Goal: Task Accomplishment & Management: Use online tool/utility

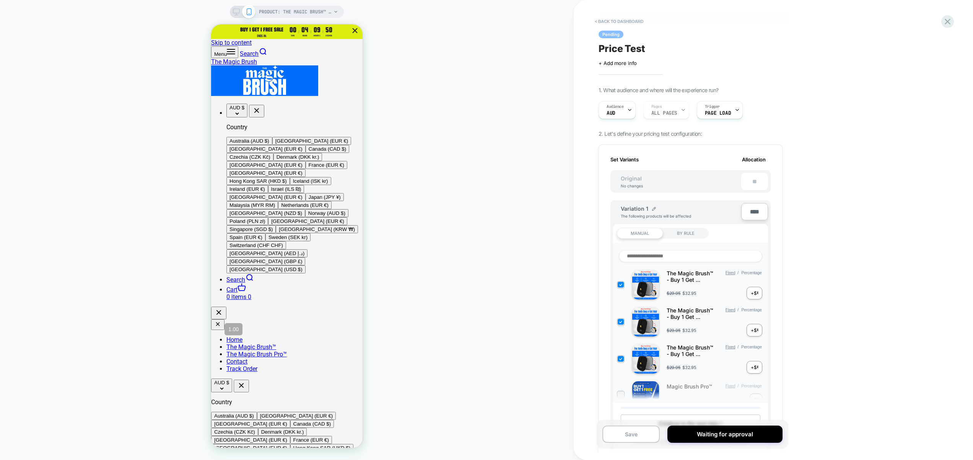
scroll to position [323, 0]
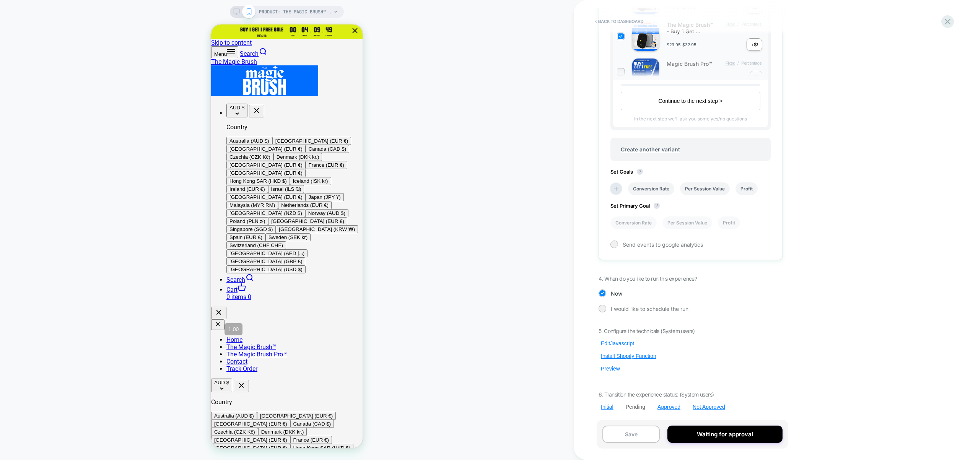
click at [626, 342] on button "Edit Javascript" at bounding box center [618, 343] width 38 height 7
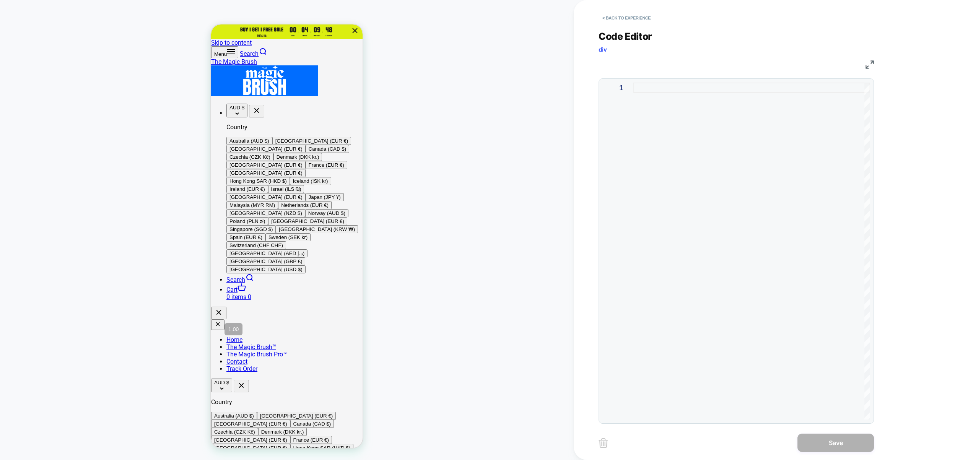
click at [734, 207] on div at bounding box center [751, 251] width 236 height 337
drag, startPoint x: 701, startPoint y: 133, endPoint x: 704, endPoint y: 128, distance: 6.2
click at [701, 133] on div at bounding box center [751, 251] width 236 height 337
type textarea "**********"
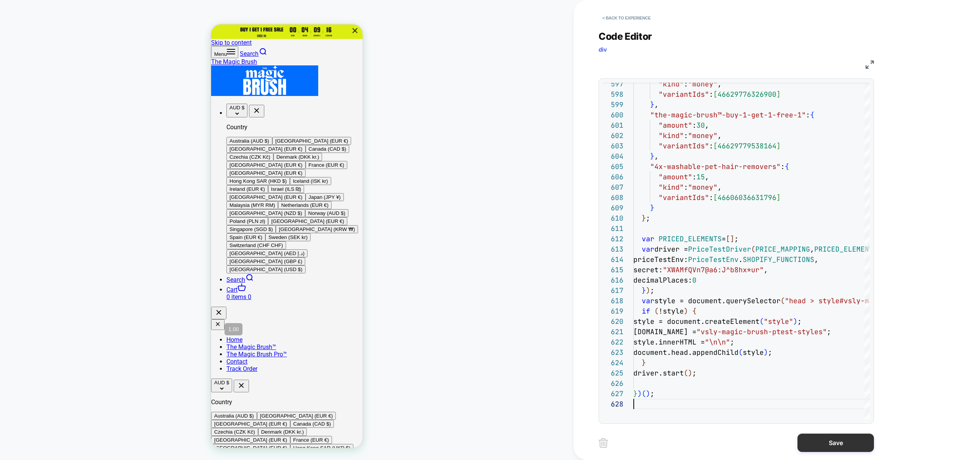
click at [833, 443] on button "Save" at bounding box center [835, 443] width 76 height 18
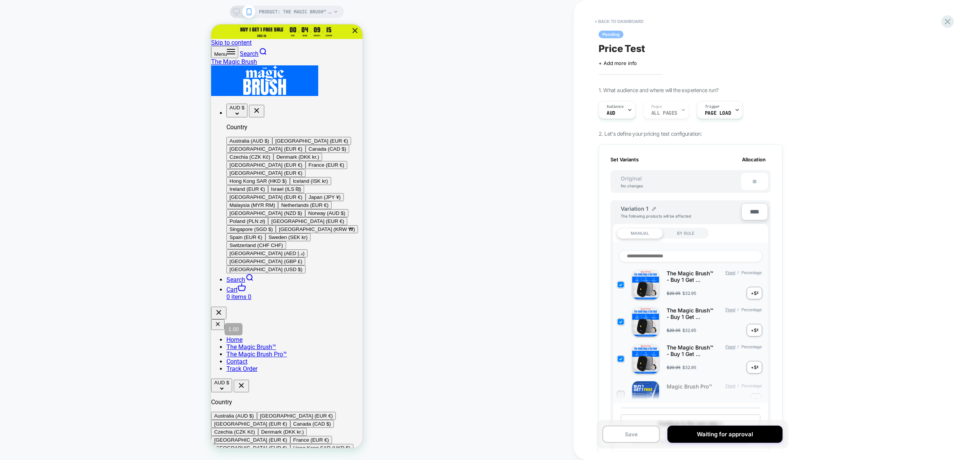
scroll to position [323, 0]
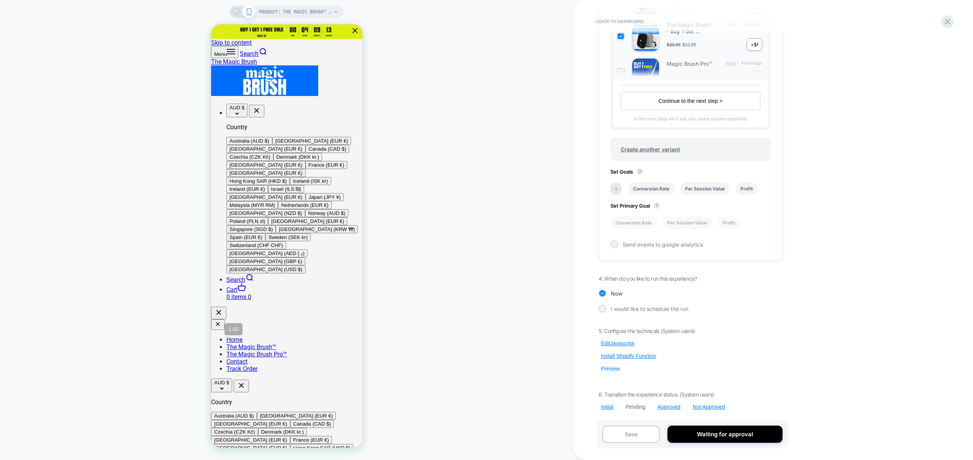
click at [612, 367] on button "Preview" at bounding box center [611, 368] width 24 height 7
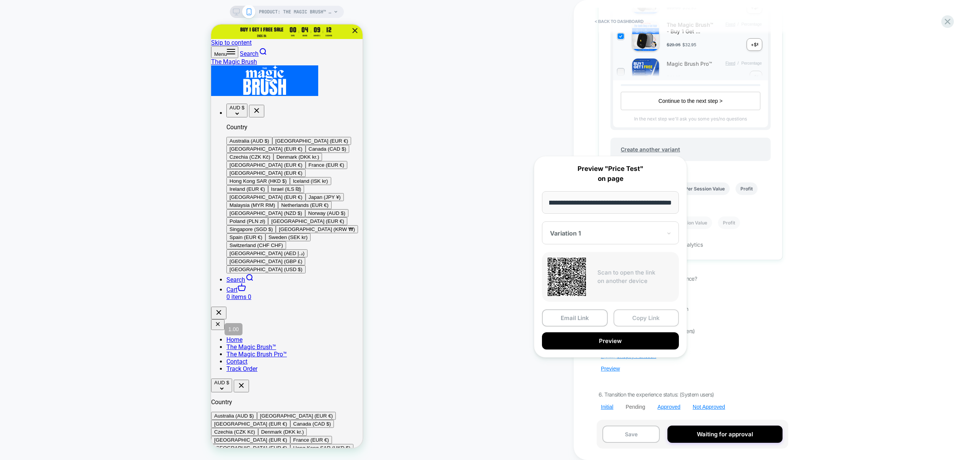
scroll to position [0, 0]
click at [648, 312] on button "Copy Link" at bounding box center [646, 317] width 66 height 17
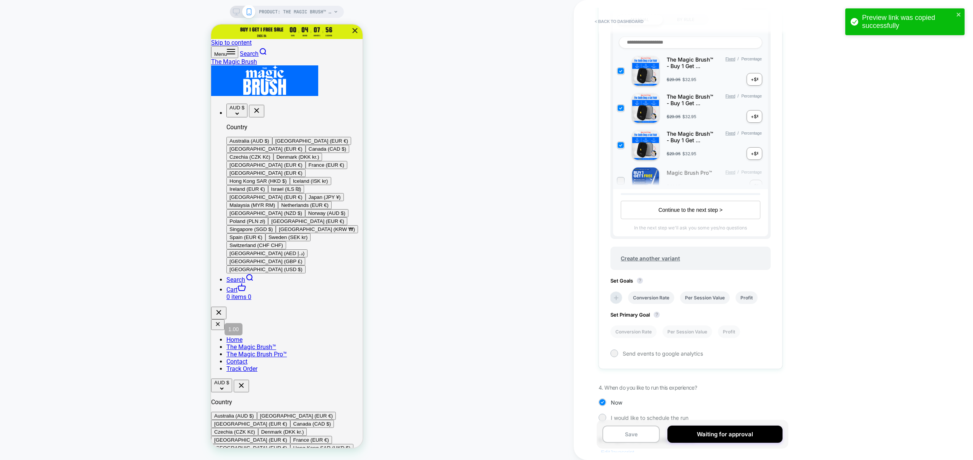
scroll to position [323, 0]
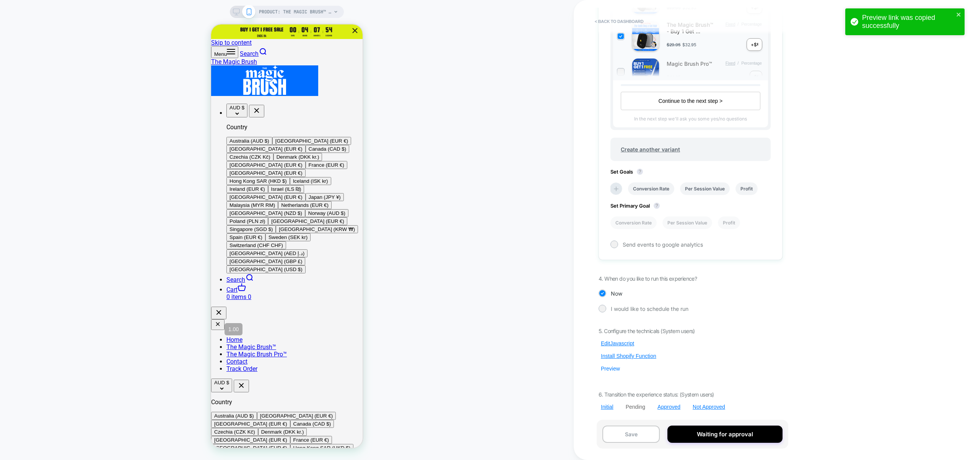
click at [612, 368] on button "Preview" at bounding box center [611, 368] width 24 height 7
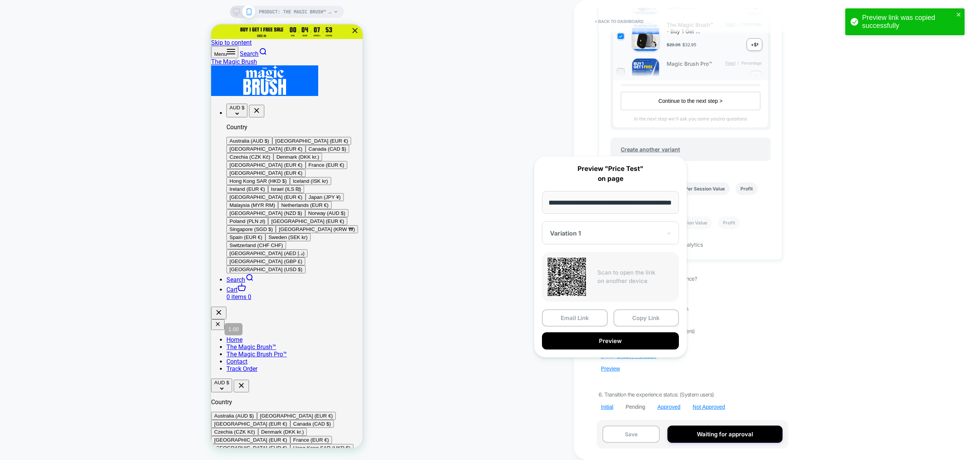
scroll to position [0, 0]
click at [641, 316] on button "Copy Link" at bounding box center [646, 317] width 66 height 17
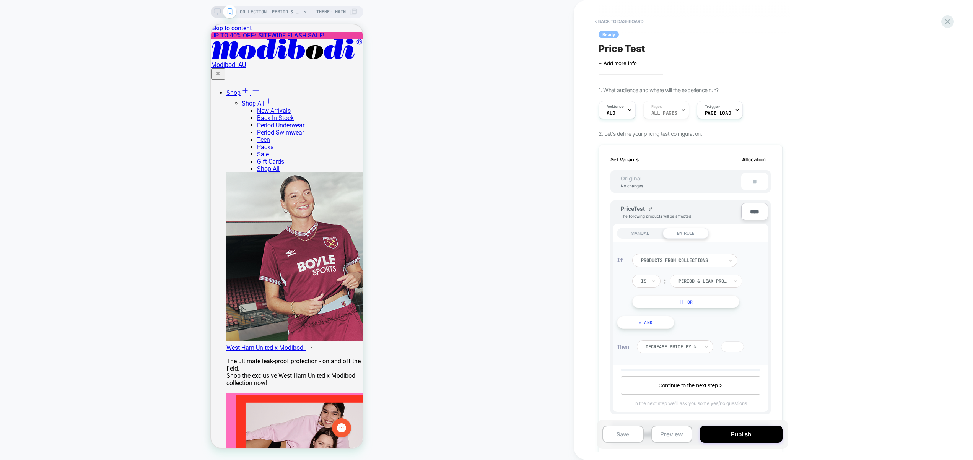
click at [643, 231] on div "MANUAL" at bounding box center [640, 233] width 46 height 11
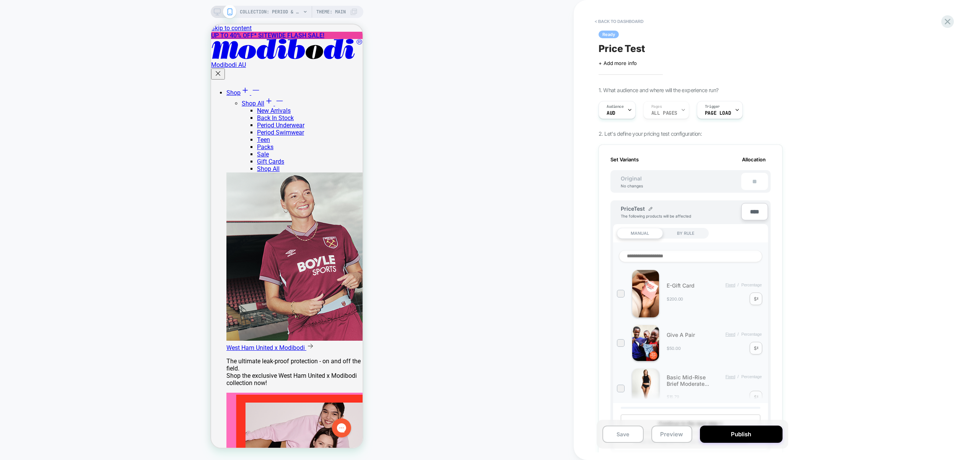
scroll to position [323, 0]
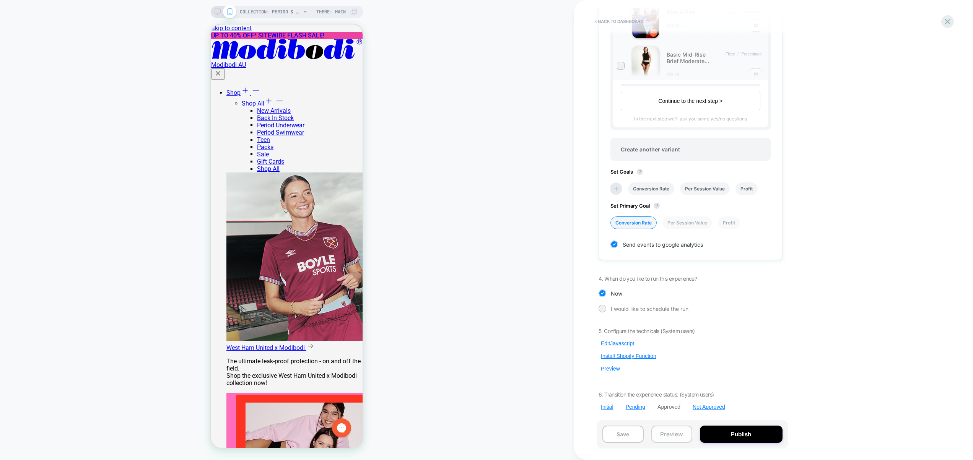
click at [663, 431] on button "Preview" at bounding box center [671, 434] width 41 height 17
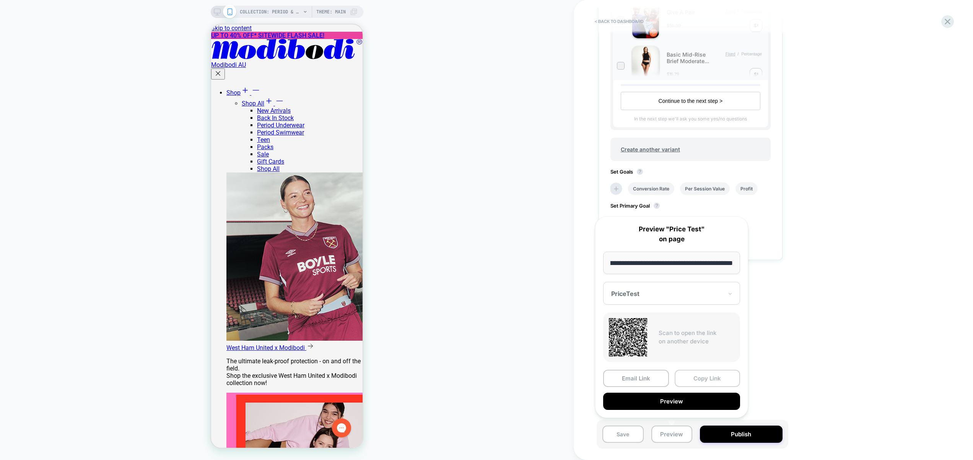
scroll to position [0, 0]
click at [702, 381] on button "Copy Link" at bounding box center [708, 378] width 66 height 17
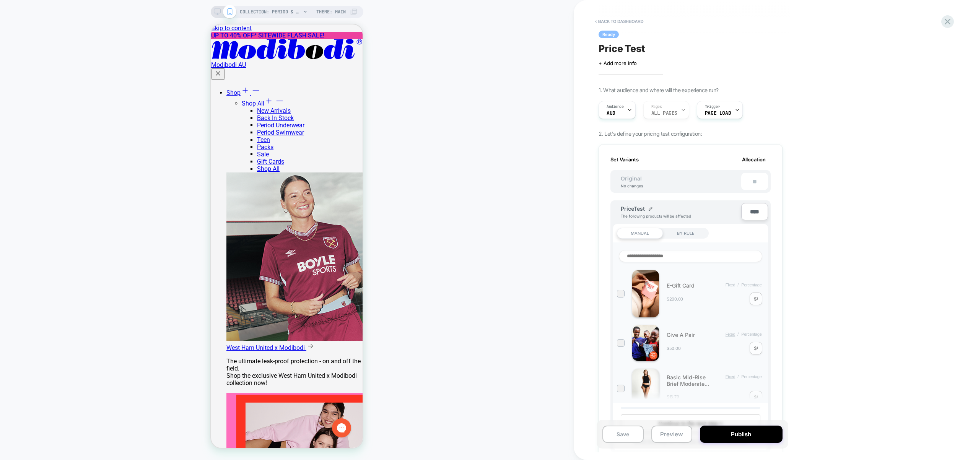
click at [677, 234] on div "BY RULE" at bounding box center [686, 233] width 46 height 11
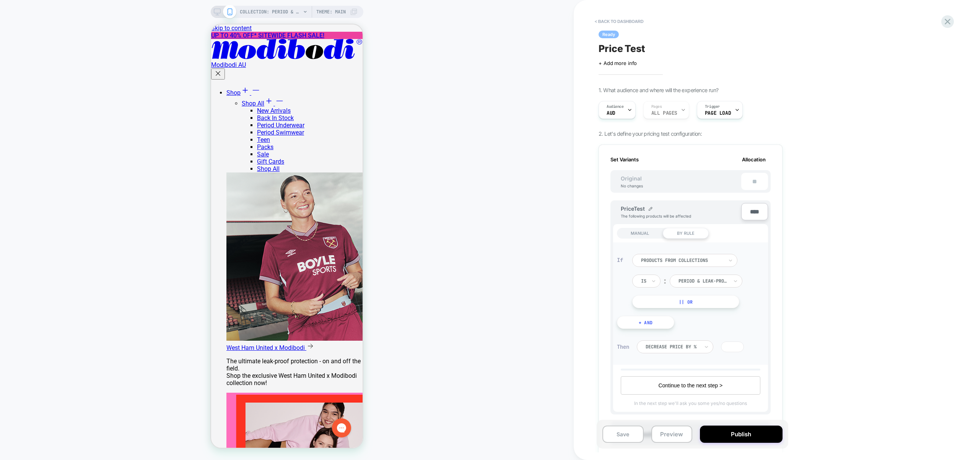
scroll to position [285, 0]
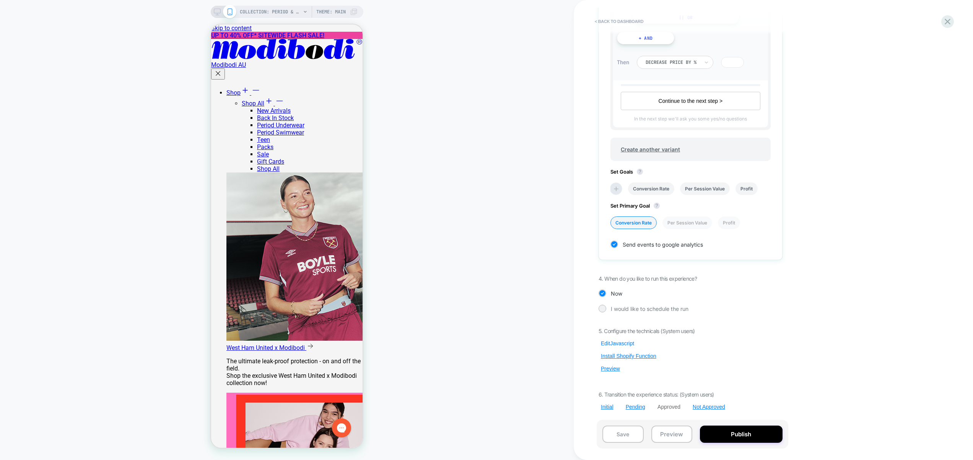
click at [625, 346] on button "Edit Javascript" at bounding box center [618, 343] width 38 height 7
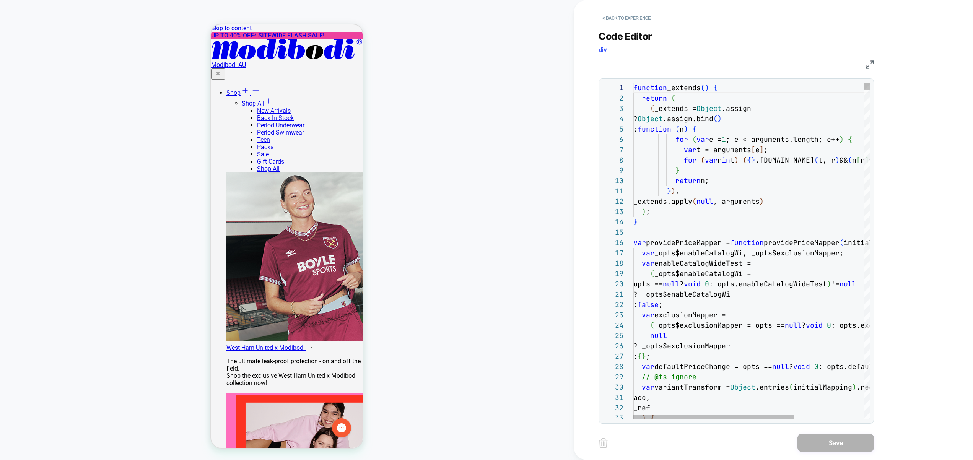
scroll to position [83, 46]
click at [628, 16] on button "< Back to experience" at bounding box center [627, 18] width 56 height 12
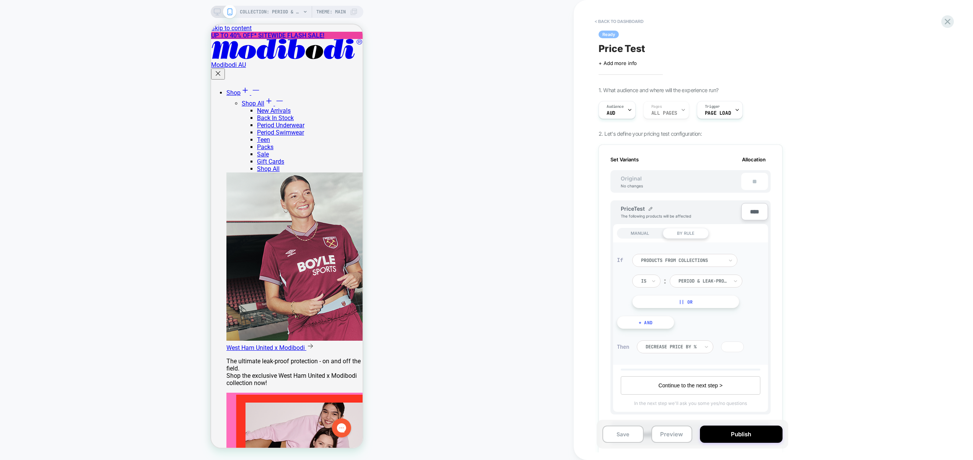
scroll to position [0, 1]
click at [626, 19] on button "< back to dashboard" at bounding box center [619, 21] width 56 height 12
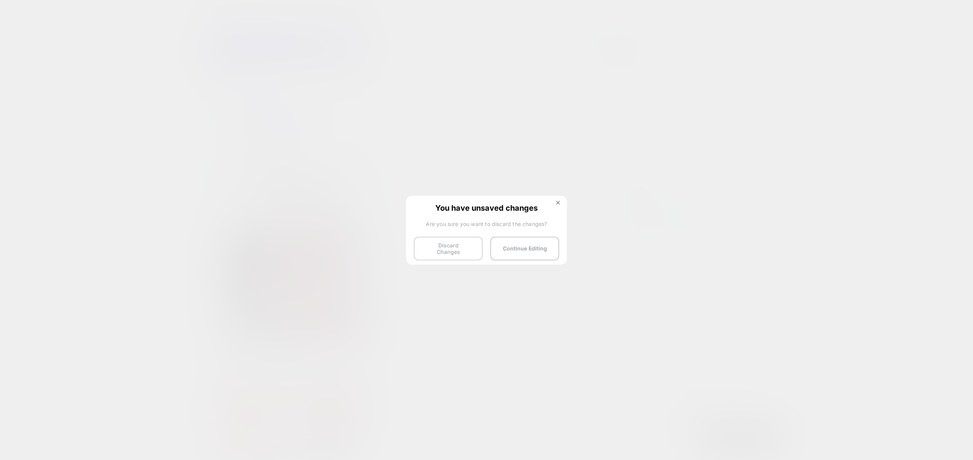
click at [462, 249] on button "Discard Changes" at bounding box center [448, 249] width 69 height 24
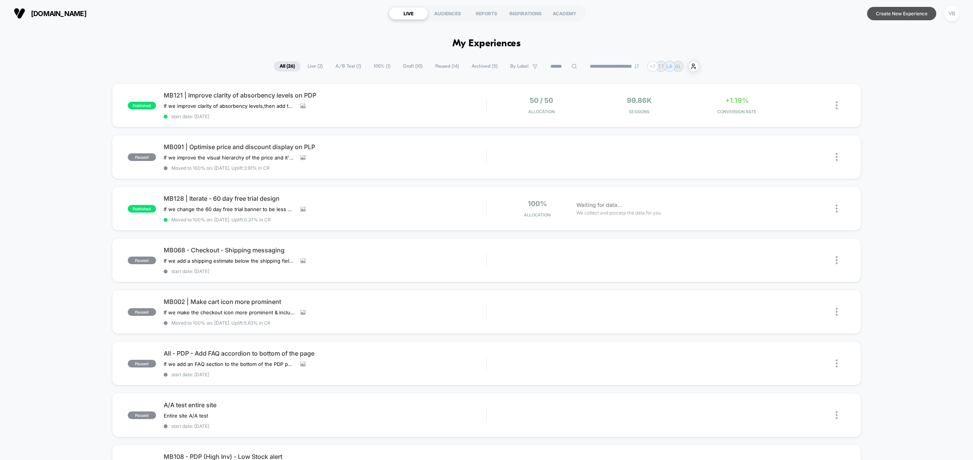
click at [887, 9] on button "Create New Experience" at bounding box center [901, 13] width 69 height 13
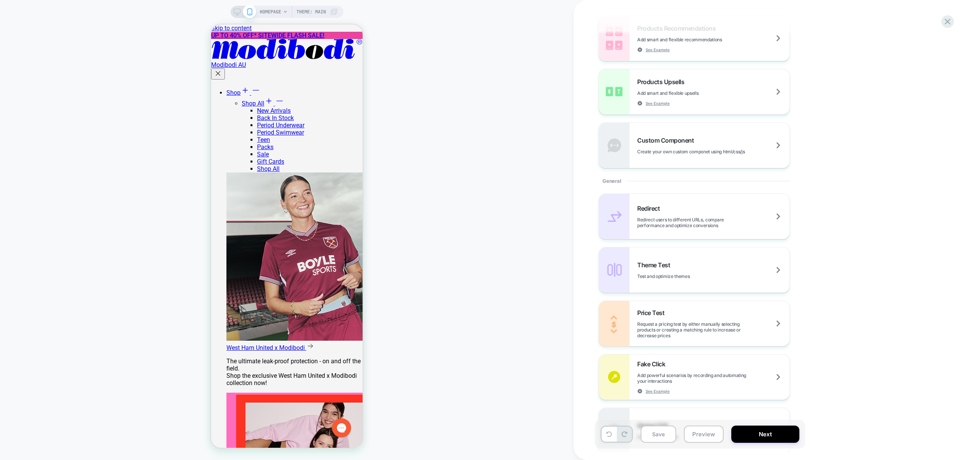
scroll to position [339, 0]
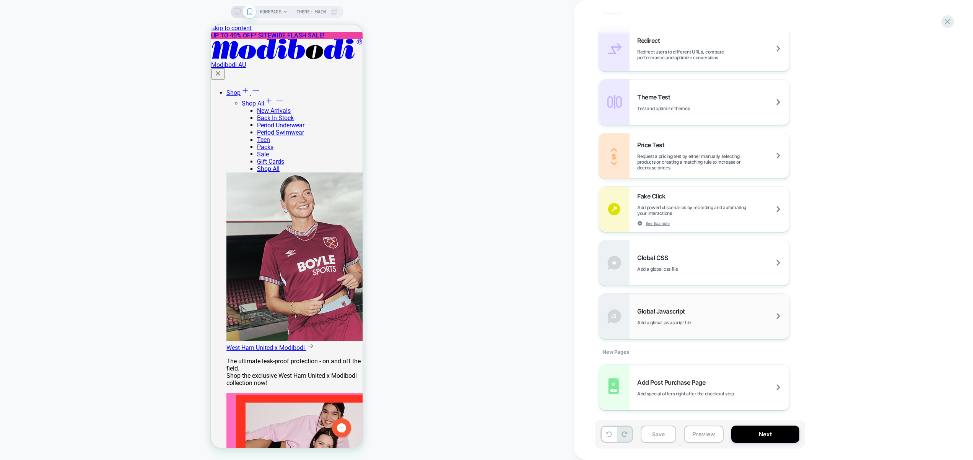
click at [692, 327] on div "Global Javascript Add a global javascript file" at bounding box center [694, 316] width 190 height 45
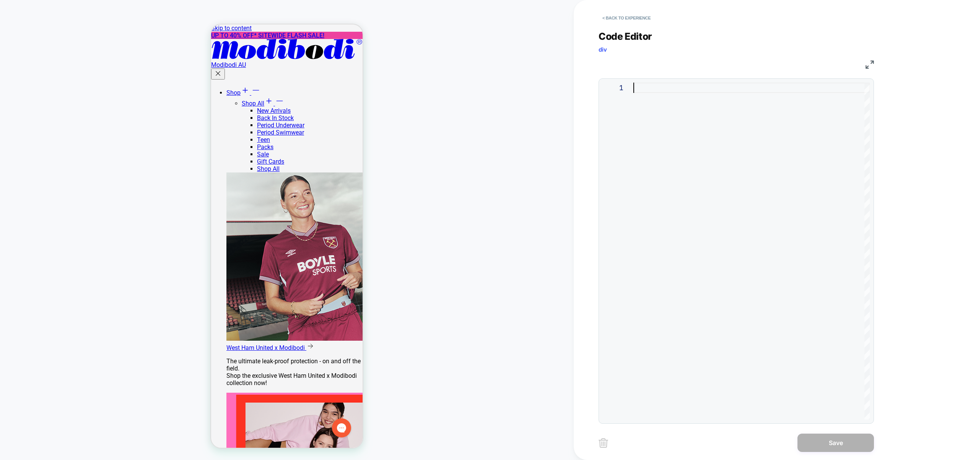
click at [721, 272] on div at bounding box center [751, 251] width 236 height 337
type textarea "* ***** *****"
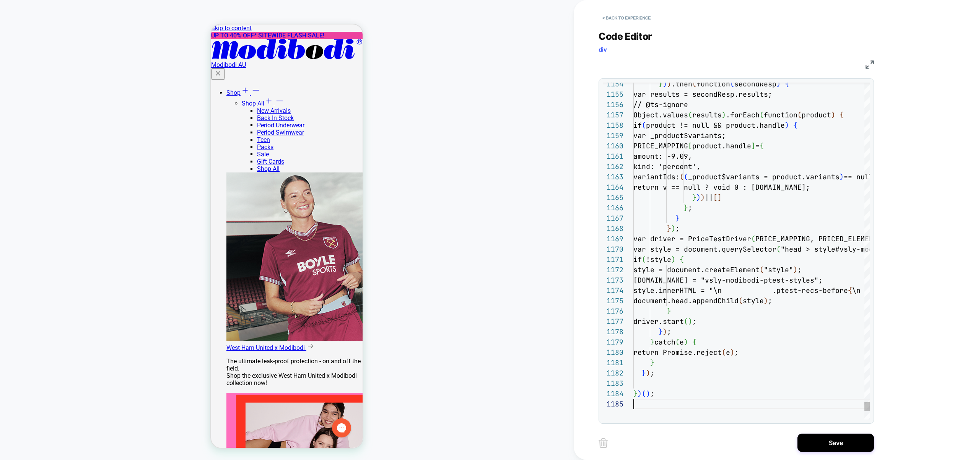
scroll to position [41, 0]
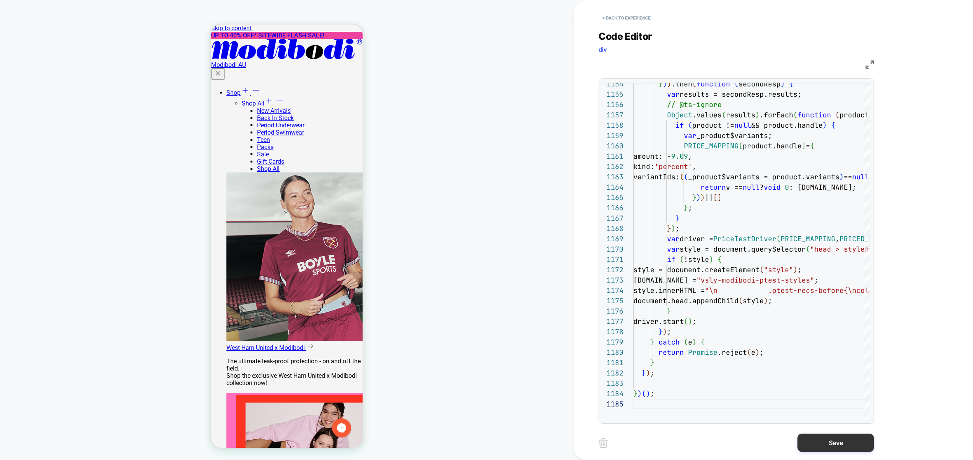
click at [818, 439] on button "Save" at bounding box center [835, 443] width 76 height 18
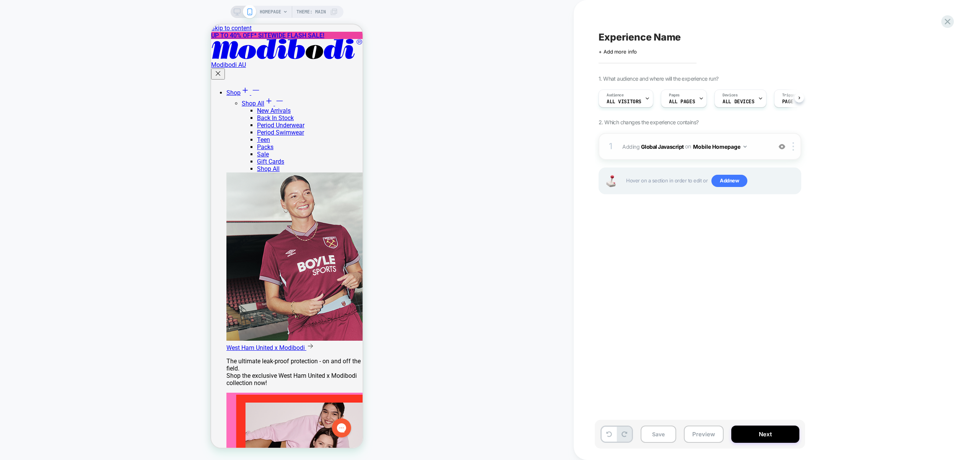
scroll to position [0, 0]
click at [792, 145] on div at bounding box center [794, 146] width 13 height 8
click at [793, 231] on div "Target All Devices" at bounding box center [794, 228] width 68 height 21
click at [730, 147] on button "All Devices Homepage" at bounding box center [725, 146] width 64 height 11
click at [739, 267] on div "All Devices All Pages" at bounding box center [725, 263] width 102 height 16
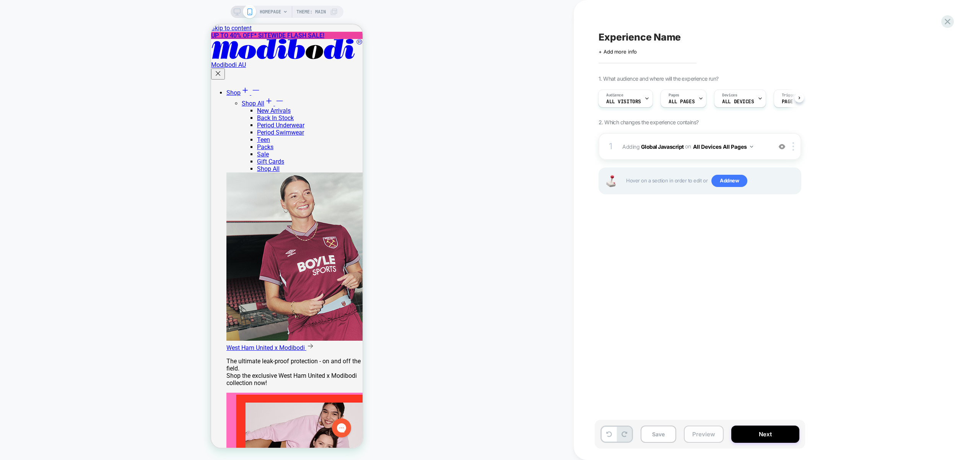
click at [699, 441] on button "Preview" at bounding box center [704, 434] width 40 height 17
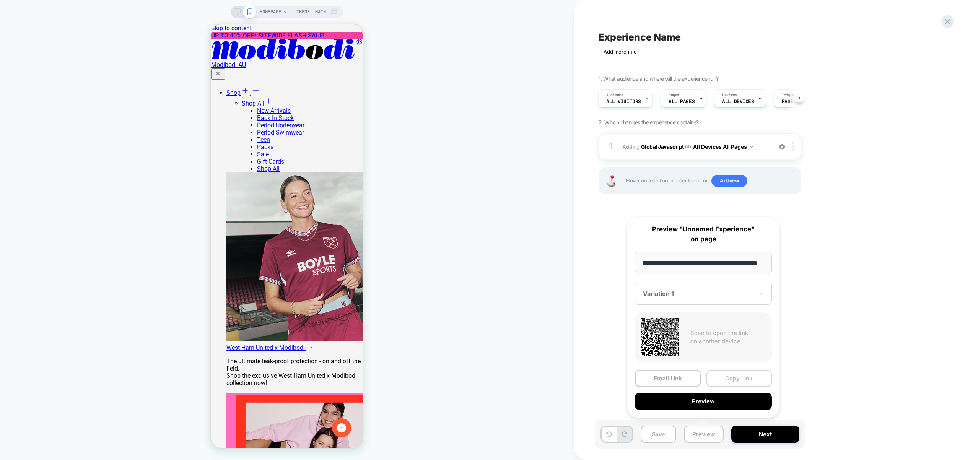
scroll to position [0, 0]
click at [735, 375] on button "Copy Link" at bounding box center [739, 378] width 66 height 17
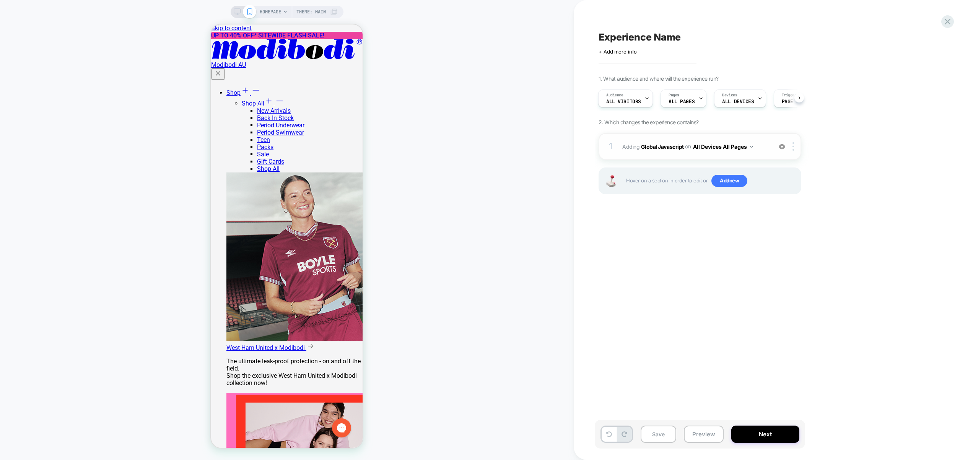
click at [770, 147] on div "1 Adding Global Javascript on All Devices All Pages Add Before Add After Target…" at bounding box center [700, 146] width 203 height 27
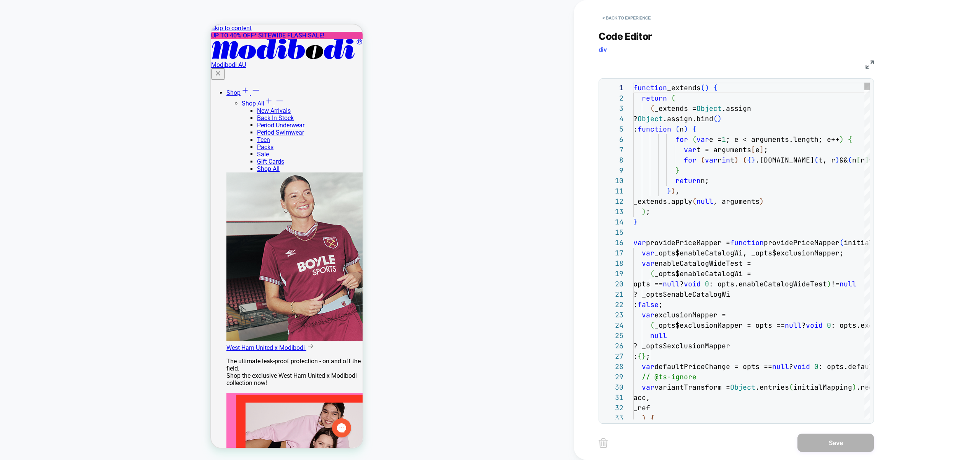
scroll to position [72, 128]
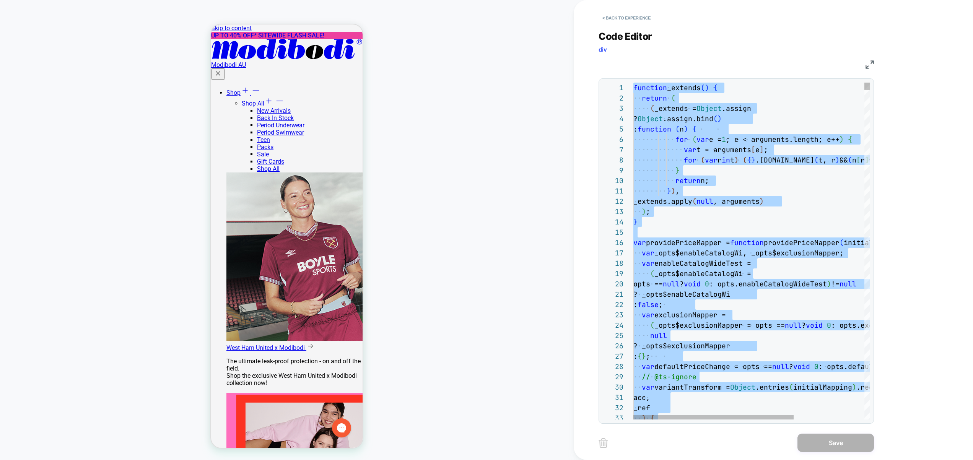
type textarea "* ***** *****"
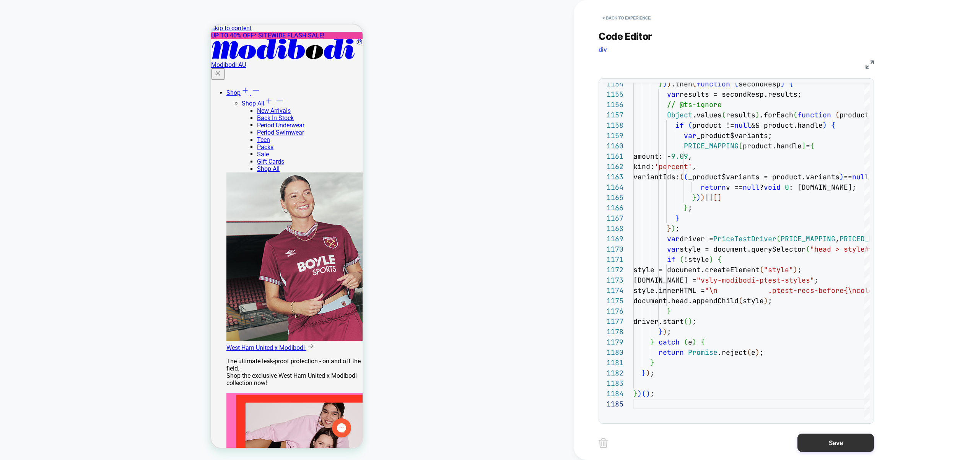
click at [823, 444] on button "Save" at bounding box center [835, 443] width 76 height 18
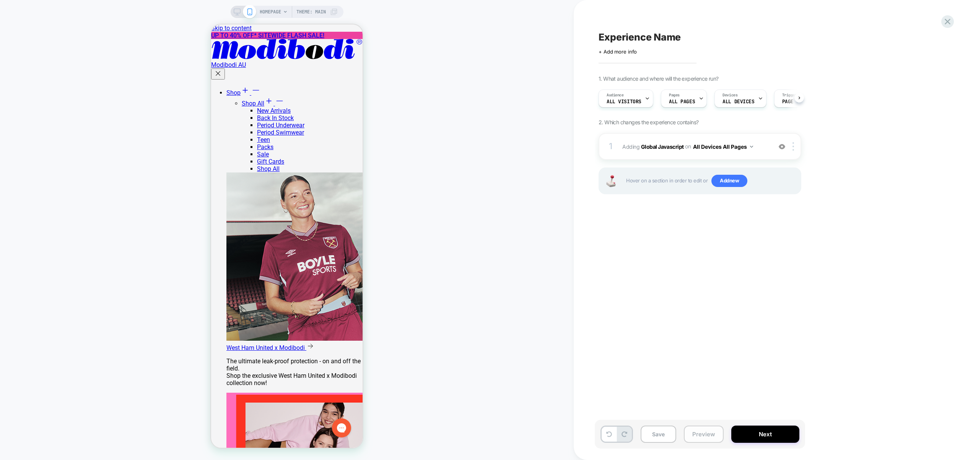
click at [702, 436] on button "Preview" at bounding box center [704, 434] width 40 height 17
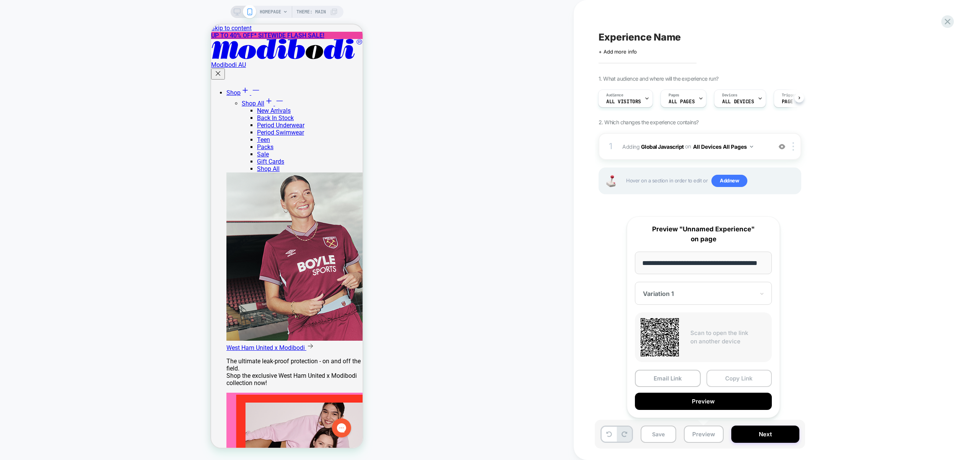
scroll to position [0, 0]
click at [731, 381] on button "Copy Link" at bounding box center [739, 378] width 66 height 17
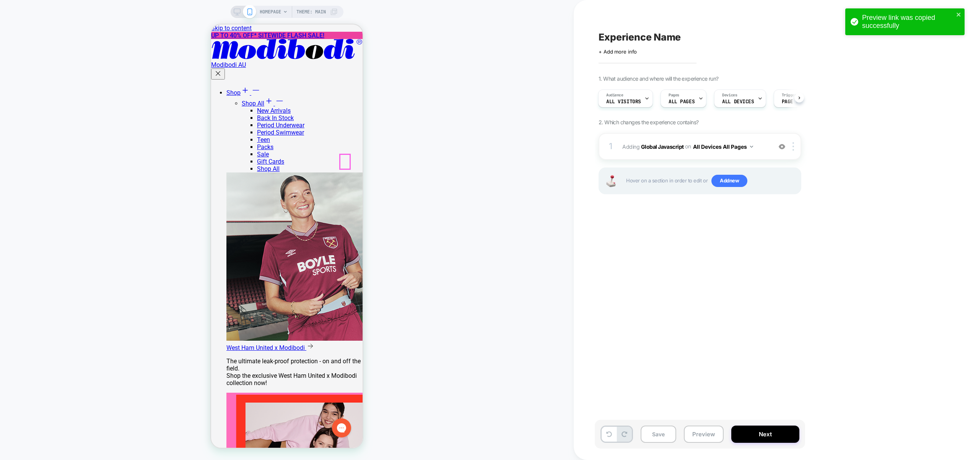
click at [760, 155] on div "1 Adding Global Javascript on All Devices All Pages Add Before Add After Target…" at bounding box center [700, 146] width 203 height 27
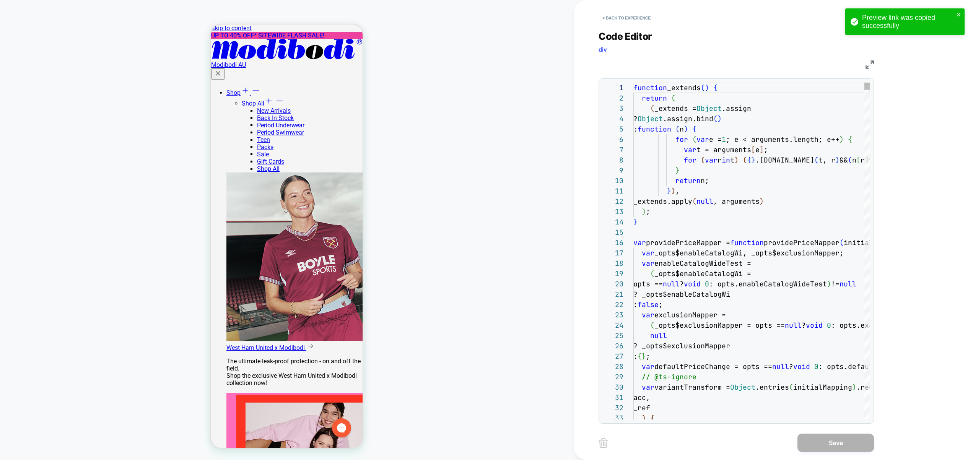
click at [735, 179] on div "1 2 3 4 5 6 7 8 9 10 11 12 13 14 15 16 17 18 19 20 21 22 23 24 25 26 27 28 29 3…" at bounding box center [736, 251] width 267 height 337
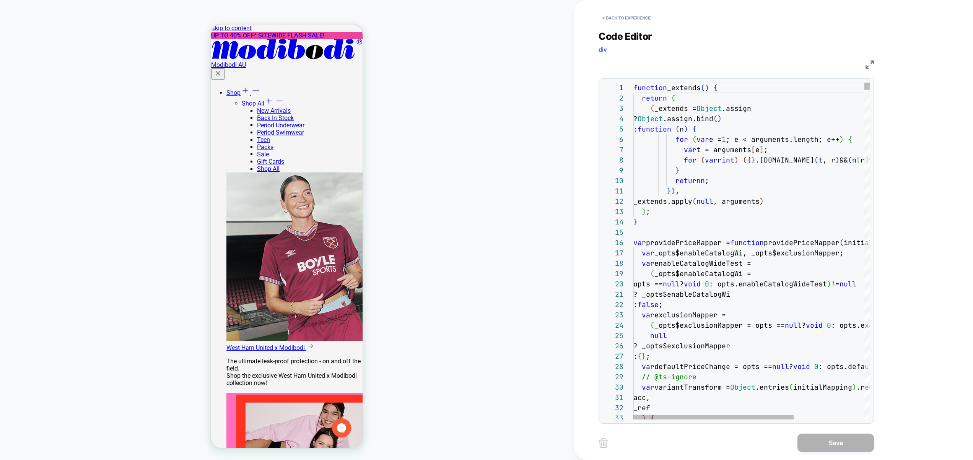
scroll to position [21, 16]
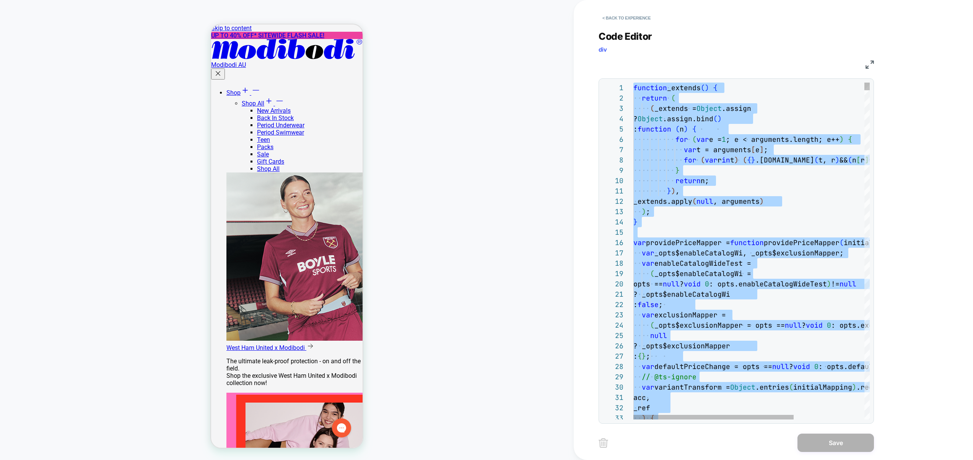
type textarea "**********"
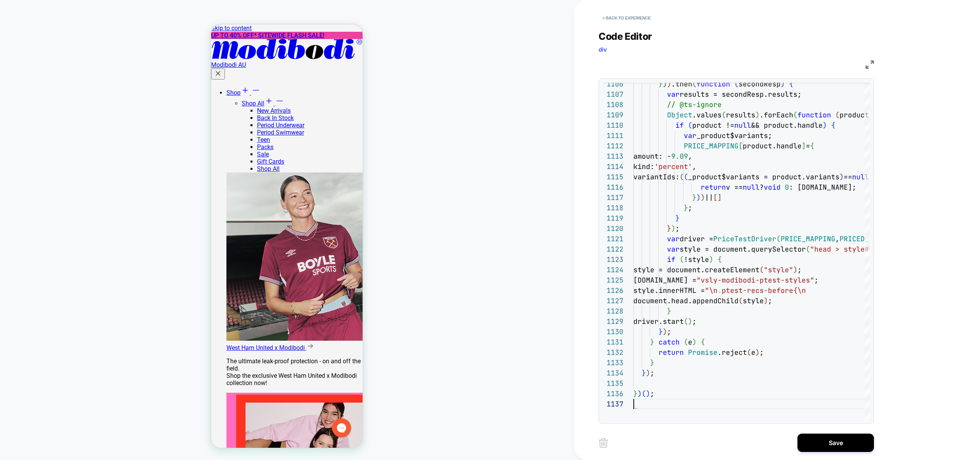
drag, startPoint x: 827, startPoint y: 438, endPoint x: 726, endPoint y: 439, distance: 101.0
click at [827, 438] on button "Save" at bounding box center [835, 443] width 76 height 18
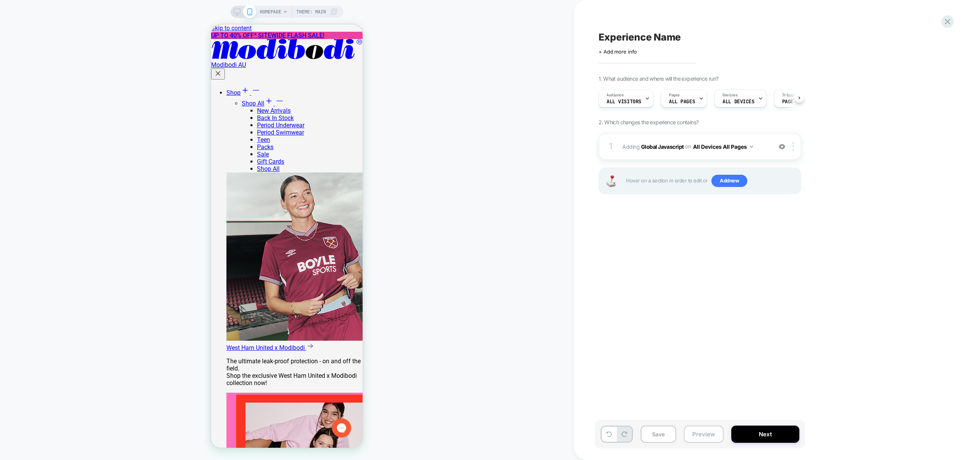
scroll to position [0, 0]
click at [703, 434] on button "Preview" at bounding box center [704, 434] width 40 height 17
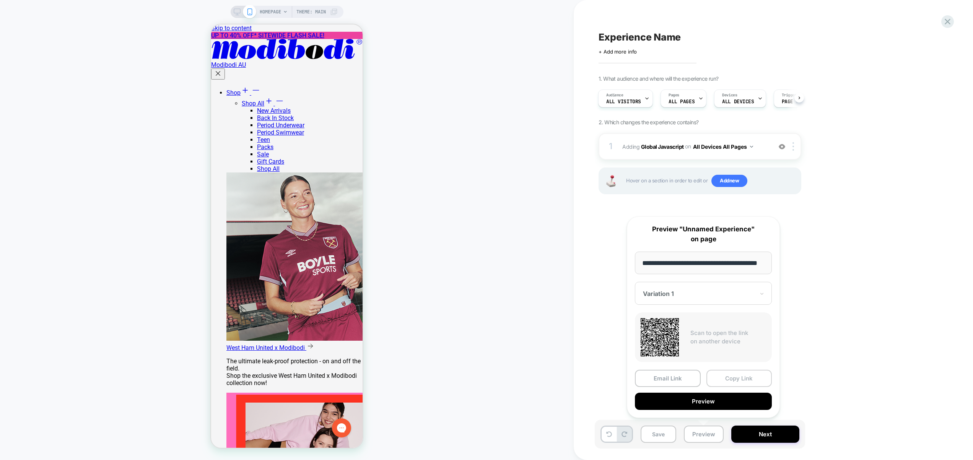
scroll to position [0, 0]
click at [742, 377] on button "Copy Link" at bounding box center [739, 378] width 66 height 17
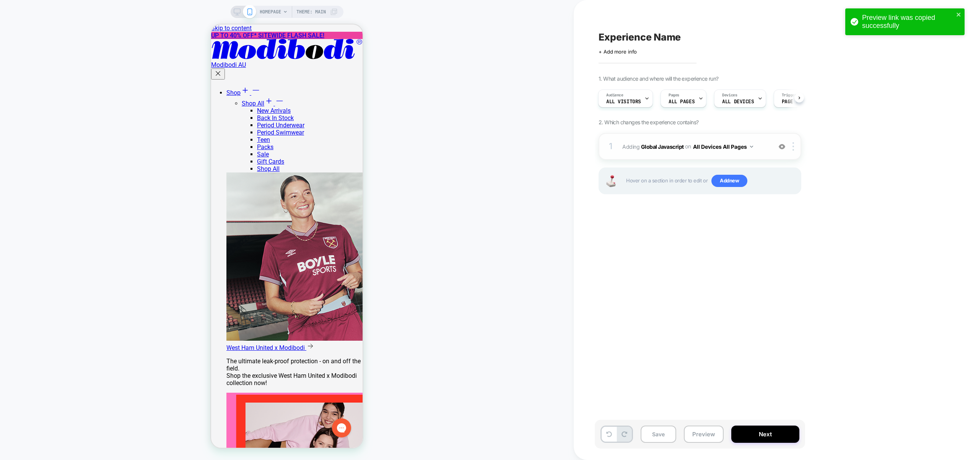
click at [716, 159] on div "1 Adding Global Javascript on All Devices All Pages Add Before Add After Target…" at bounding box center [700, 146] width 203 height 27
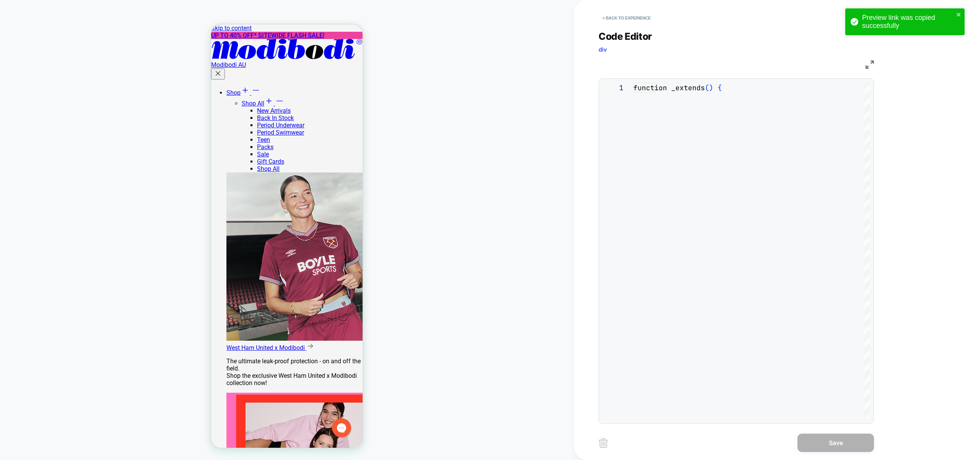
scroll to position [103, 0]
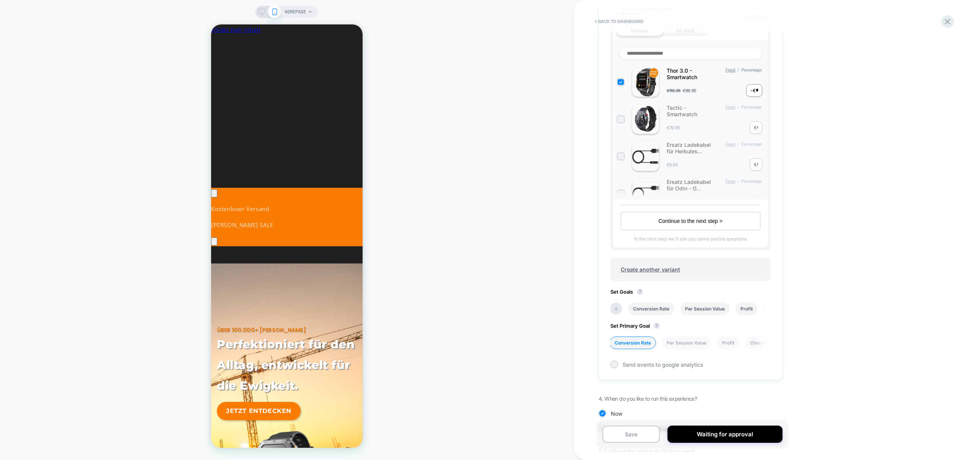
scroll to position [591, 0]
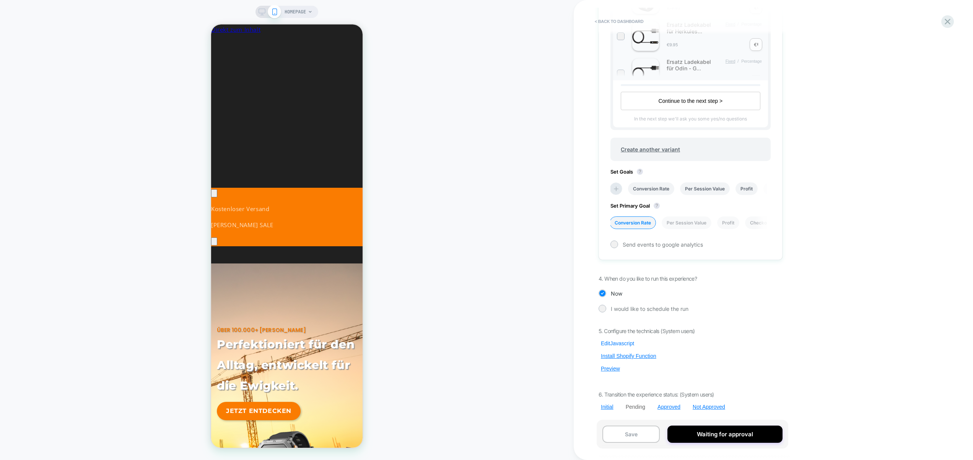
click at [620, 342] on button "Edit Javascript" at bounding box center [618, 343] width 38 height 7
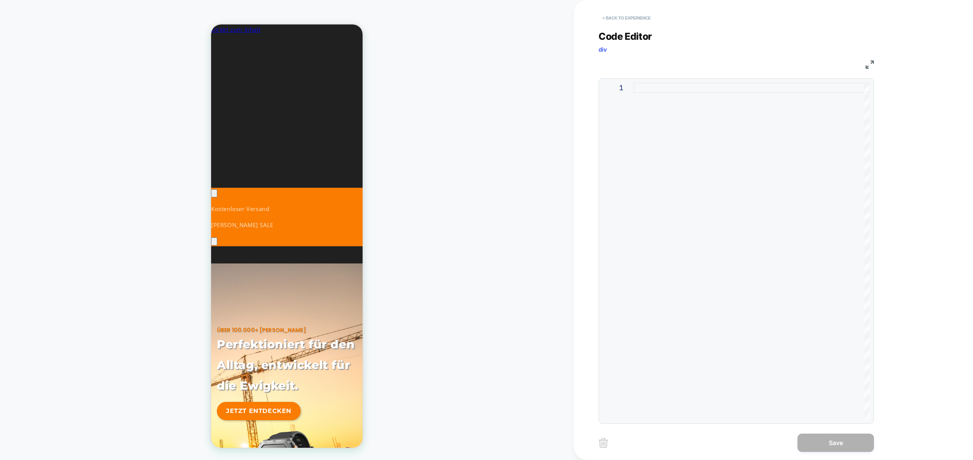
click at [617, 13] on button "< Back to experience" at bounding box center [627, 18] width 56 height 12
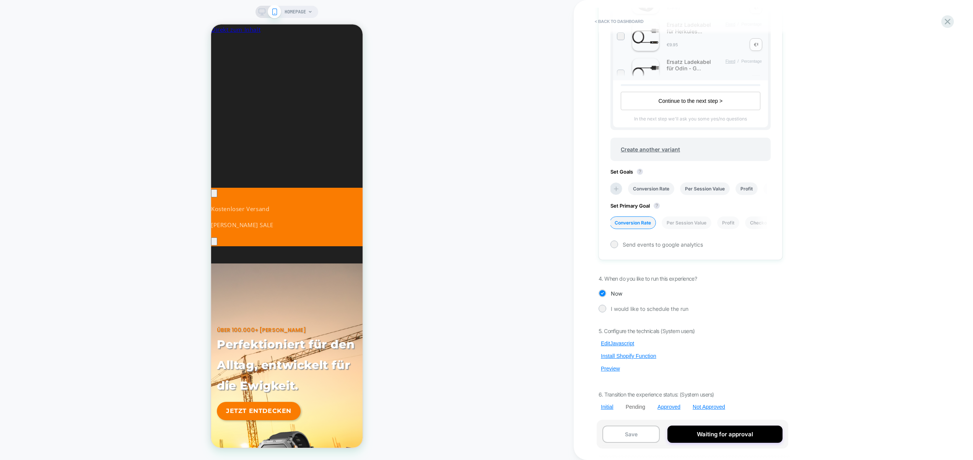
scroll to position [0, 0]
click at [628, 346] on button "Edit Javascript" at bounding box center [618, 343] width 38 height 7
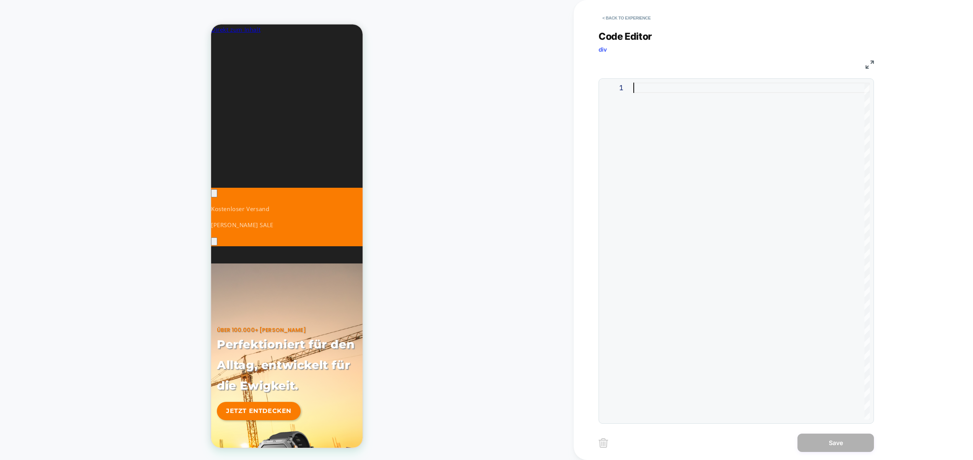
click at [666, 247] on div at bounding box center [751, 251] width 236 height 337
type textarea "**********"
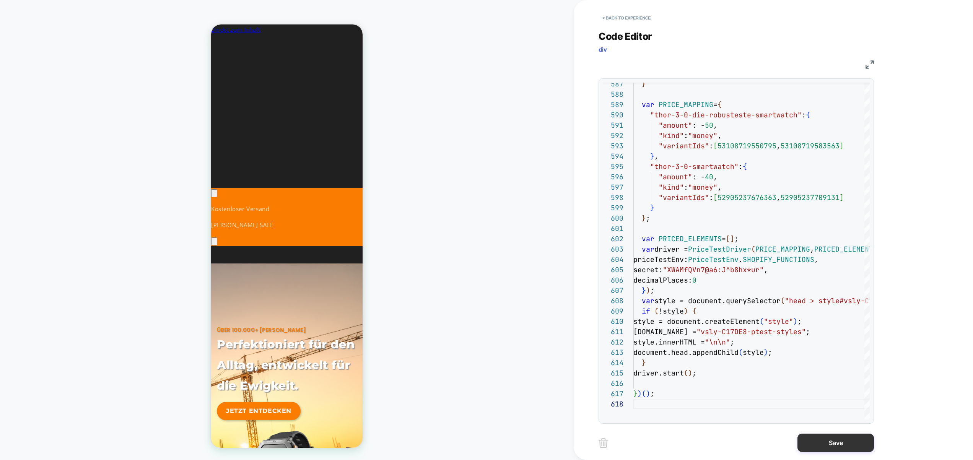
click at [814, 442] on button "Save" at bounding box center [835, 443] width 76 height 18
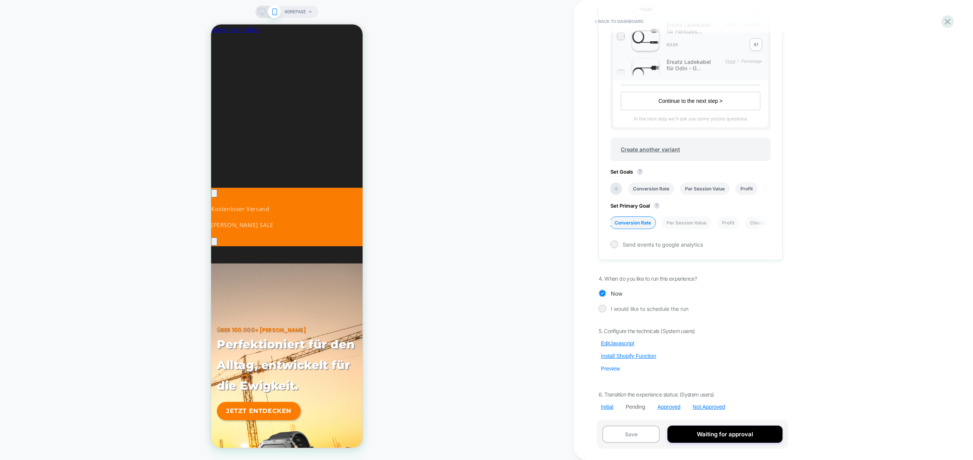
click at [612, 367] on button "Preview" at bounding box center [611, 368] width 24 height 7
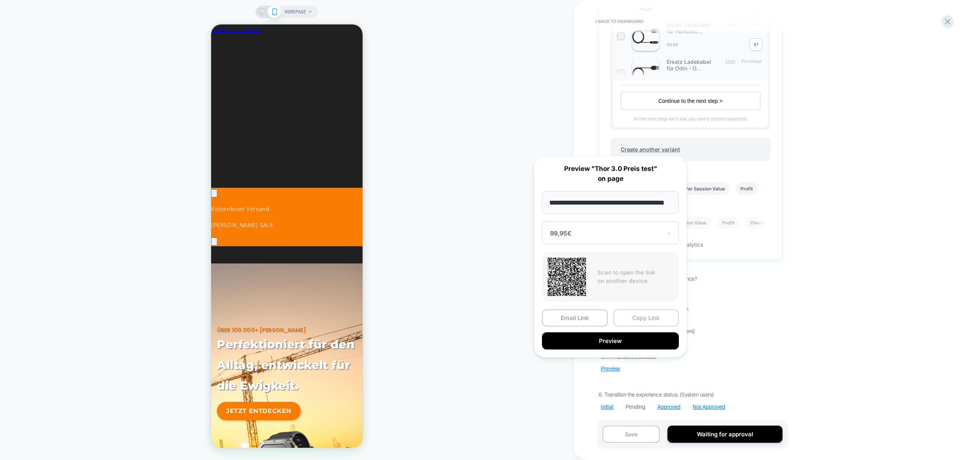
click at [665, 319] on button "Copy Link" at bounding box center [646, 317] width 66 height 17
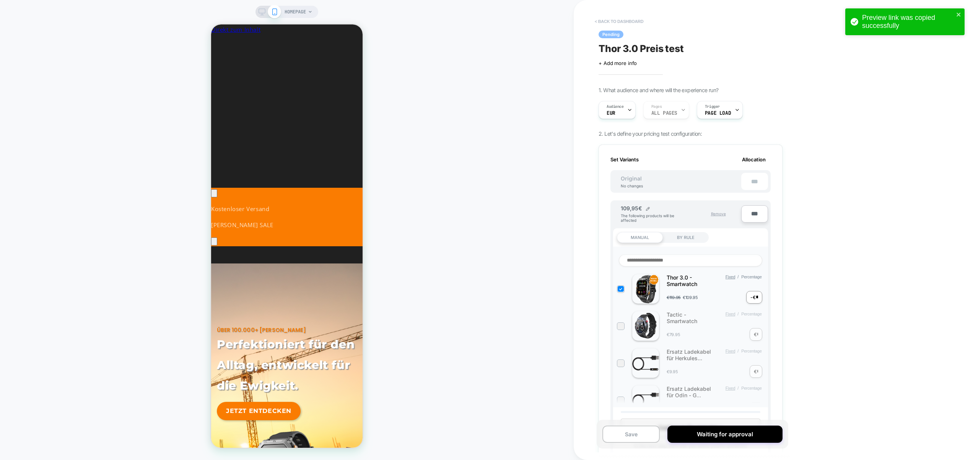
click at [614, 25] on button "< back to dashboard" at bounding box center [619, 21] width 56 height 12
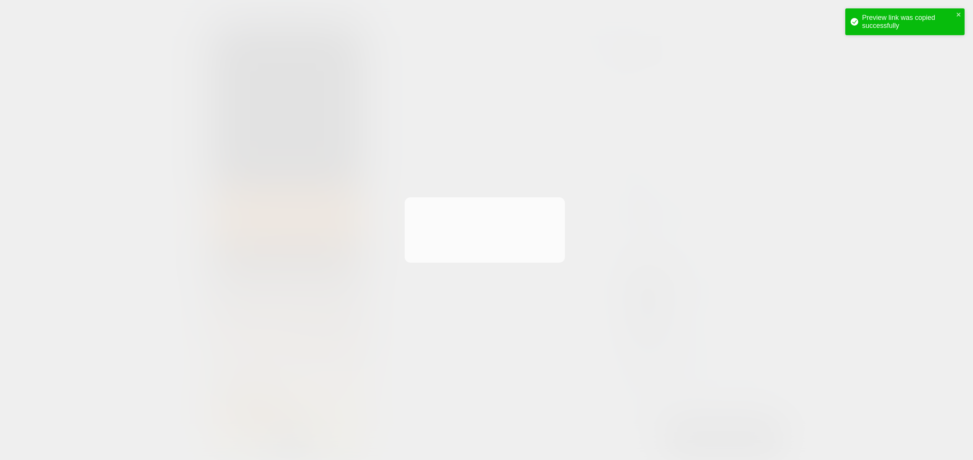
scroll to position [0, 114]
drag, startPoint x: 449, startPoint y: 243, endPoint x: 460, endPoint y: 244, distance: 10.3
click at [449, 243] on button "Discard Changes" at bounding box center [448, 249] width 69 height 24
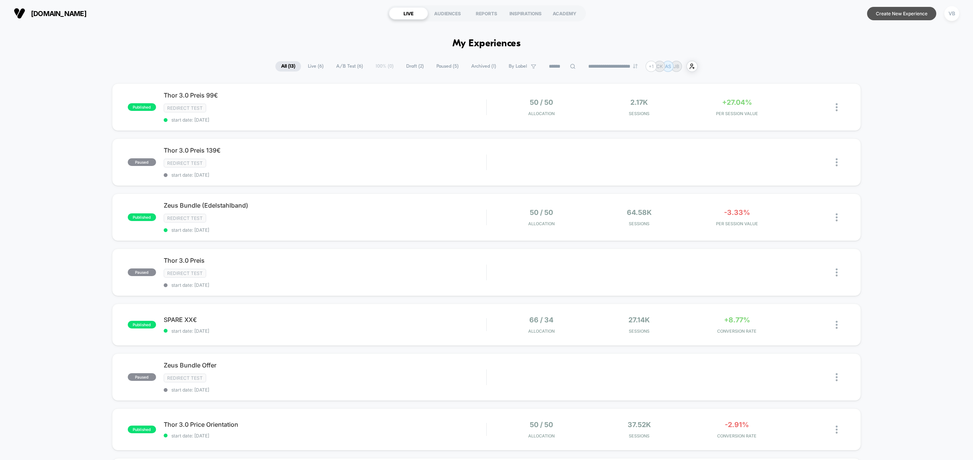
click at [919, 17] on button "Create New Experience" at bounding box center [901, 13] width 69 height 13
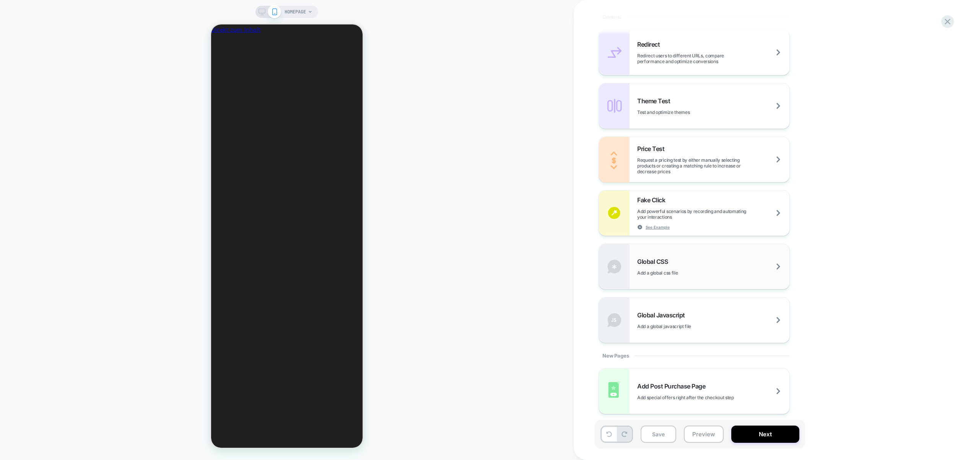
scroll to position [339, 0]
click at [670, 305] on div "Global Javascript Add a global javascript file" at bounding box center [694, 316] width 190 height 45
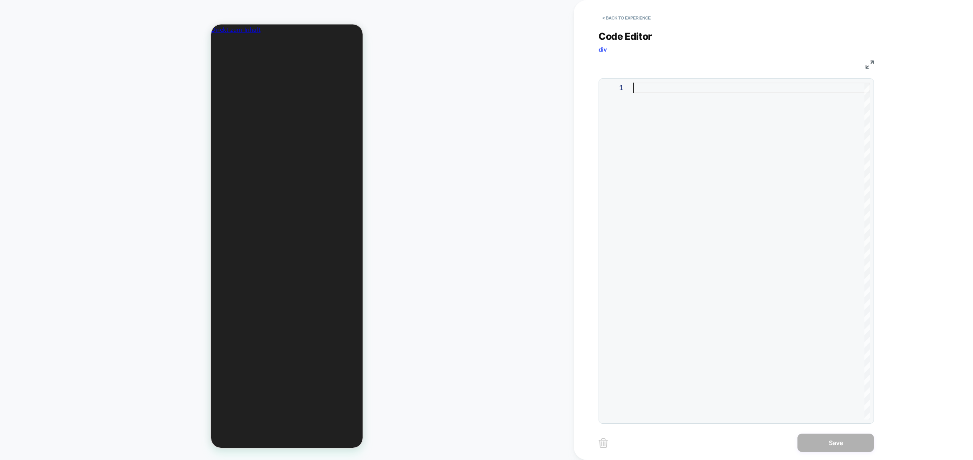
click at [732, 152] on div at bounding box center [751, 251] width 236 height 337
type textarea "**********"
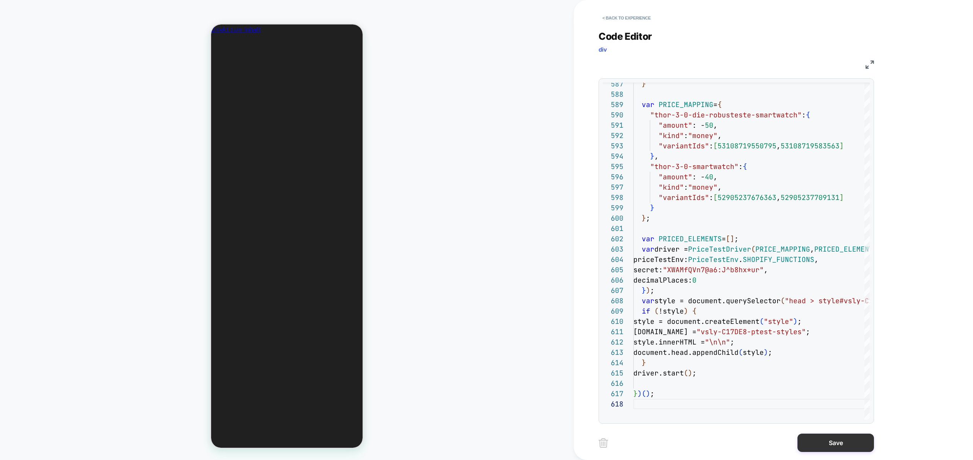
click at [829, 444] on button "Save" at bounding box center [835, 443] width 76 height 18
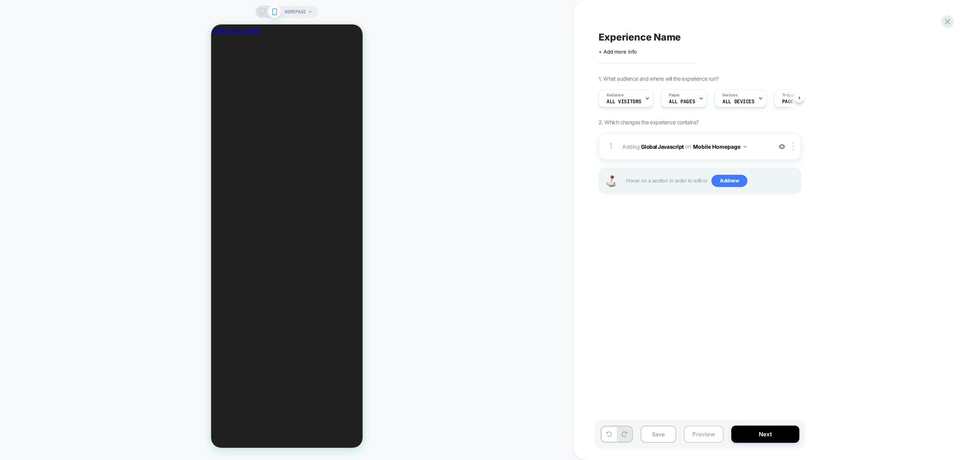
click at [706, 431] on button "Preview" at bounding box center [704, 434] width 40 height 17
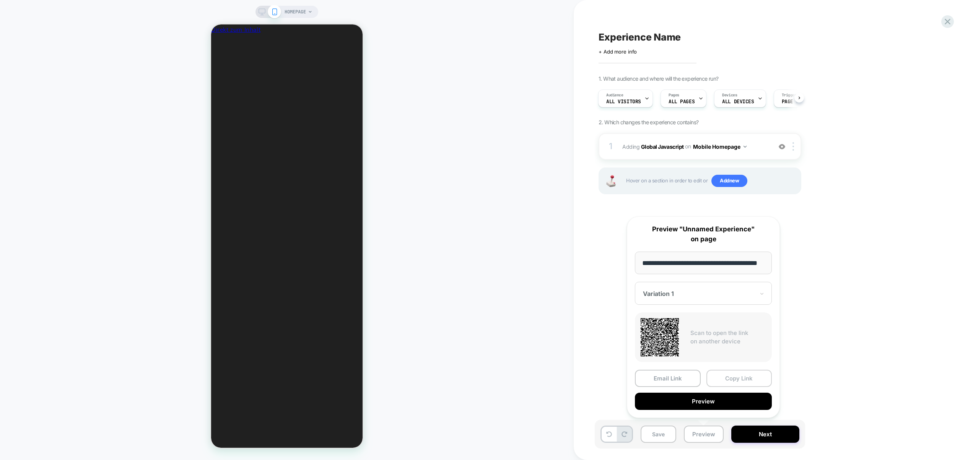
scroll to position [0, 0]
click at [755, 376] on button "Copy Link" at bounding box center [739, 378] width 66 height 17
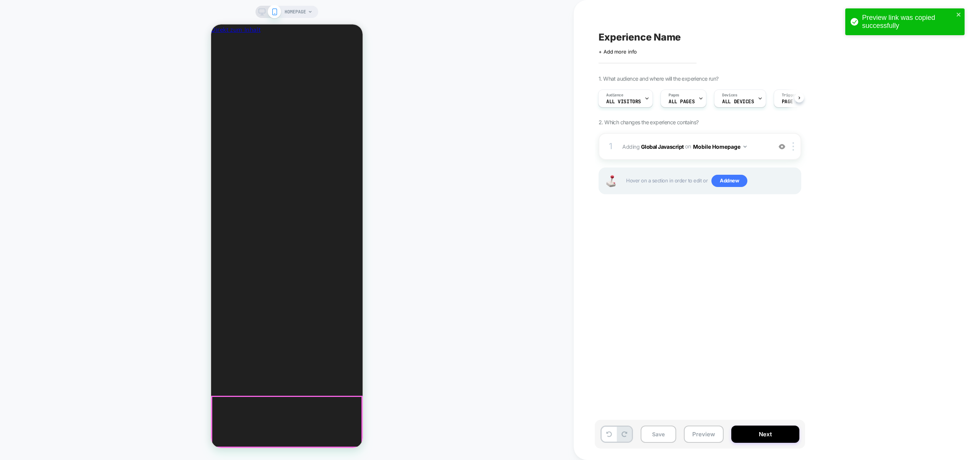
scroll to position [0, 420]
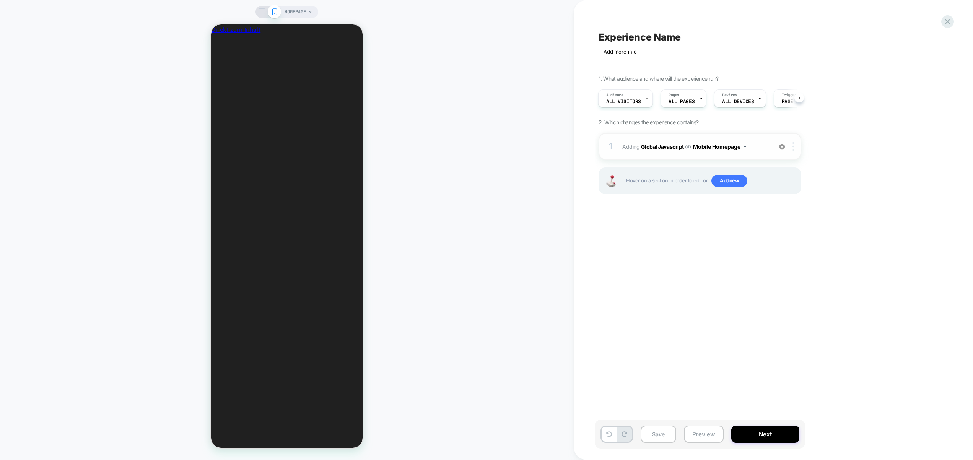
click at [795, 148] on div at bounding box center [794, 146] width 13 height 8
click at [793, 226] on div "Target All Devices" at bounding box center [794, 228] width 68 height 21
click at [731, 145] on button "All Devices Homepage" at bounding box center [725, 146] width 64 height 11
click at [735, 264] on div "All Devices All Pages" at bounding box center [725, 263] width 102 height 16
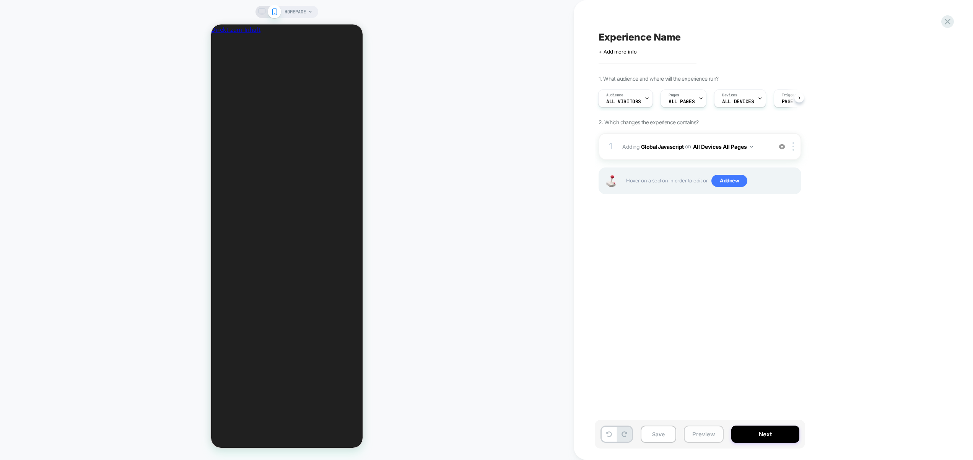
click at [708, 428] on button "Preview" at bounding box center [704, 434] width 40 height 17
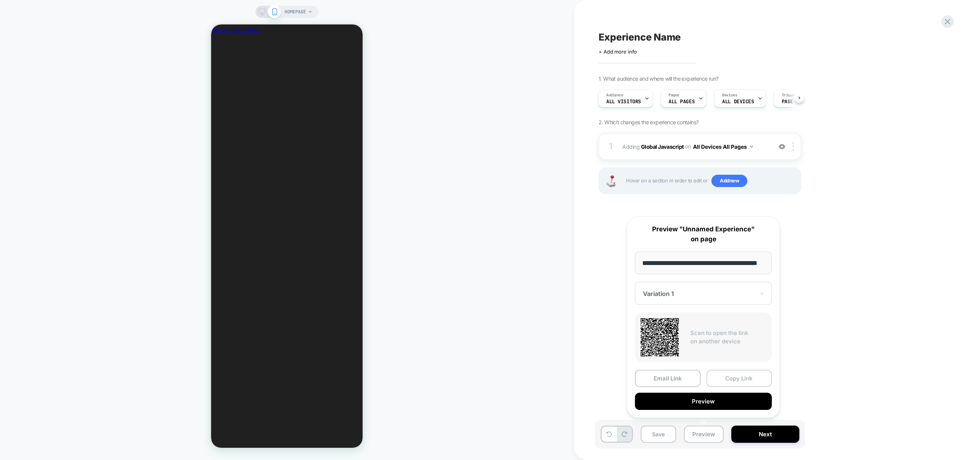
click at [732, 375] on button "Copy Link" at bounding box center [739, 378] width 66 height 17
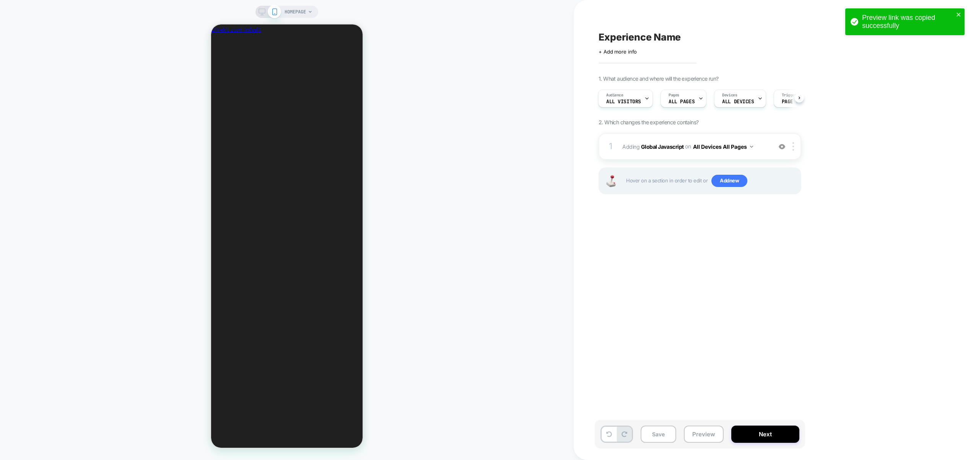
click at [727, 368] on div "Experience Name Click to edit experience details + Add more info 1. What audien…" at bounding box center [738, 230] width 287 height 445
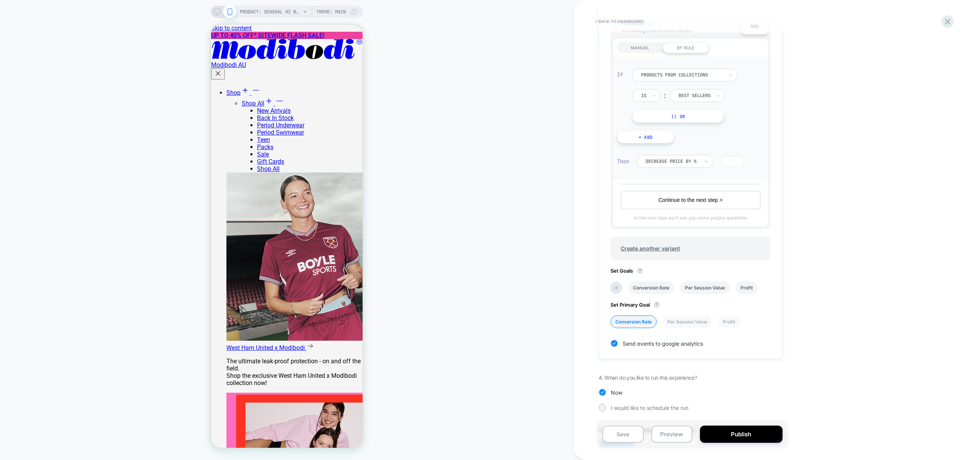
scroll to position [285, 0]
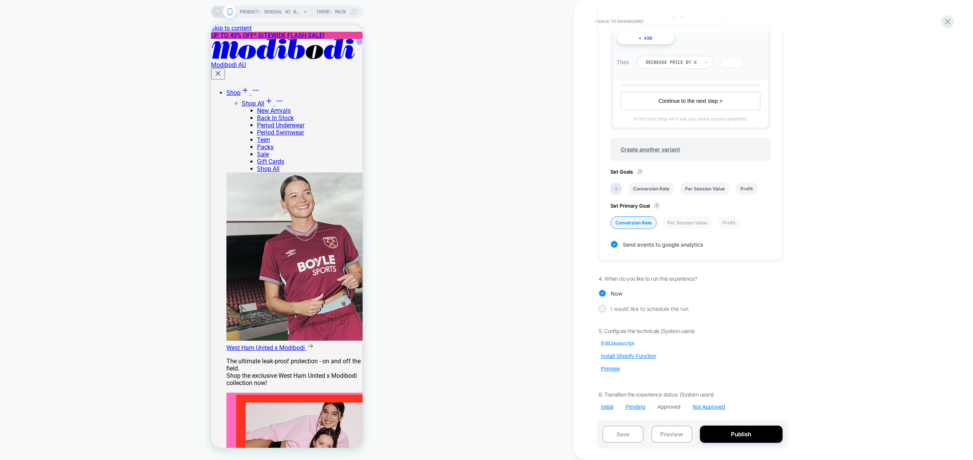
click at [614, 342] on button "Edit Javascript" at bounding box center [618, 343] width 38 height 7
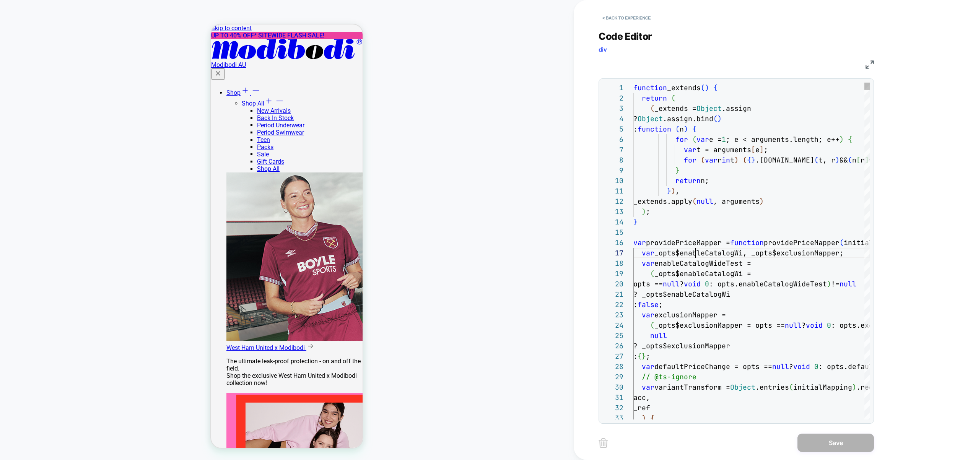
type textarea "* ***** *****"
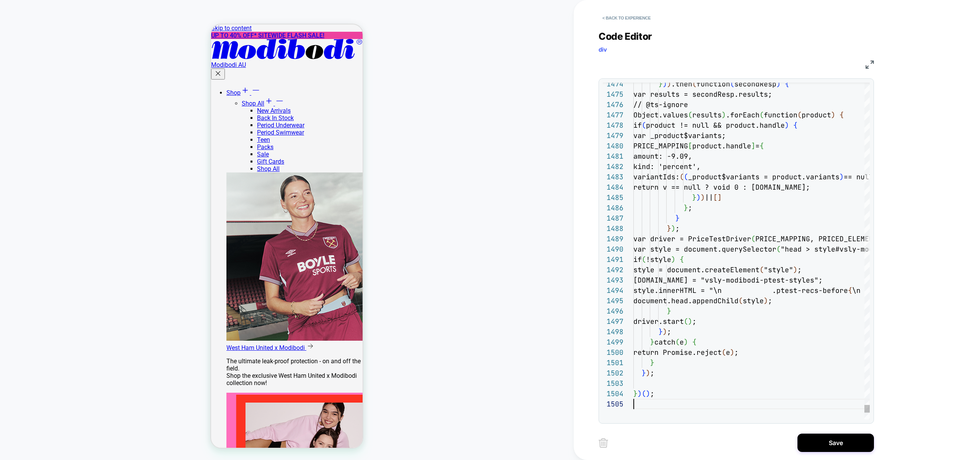
scroll to position [41, 0]
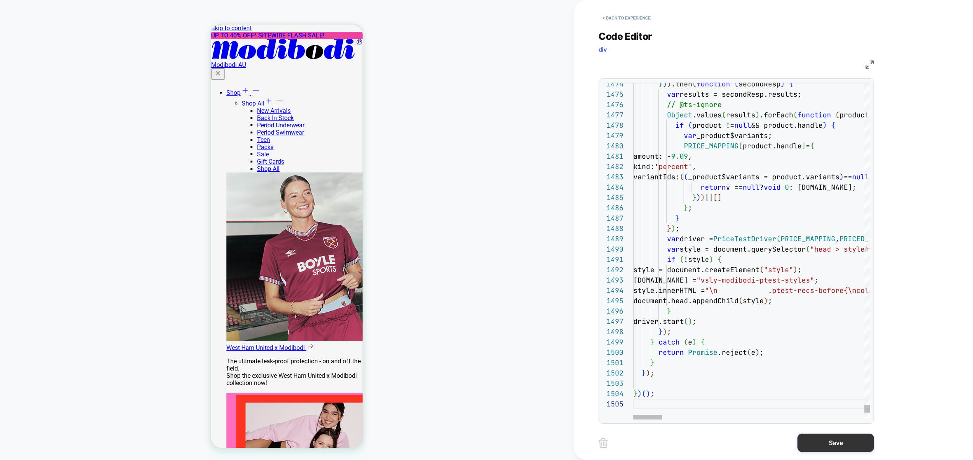
click at [822, 439] on button "Save" at bounding box center [835, 443] width 76 height 18
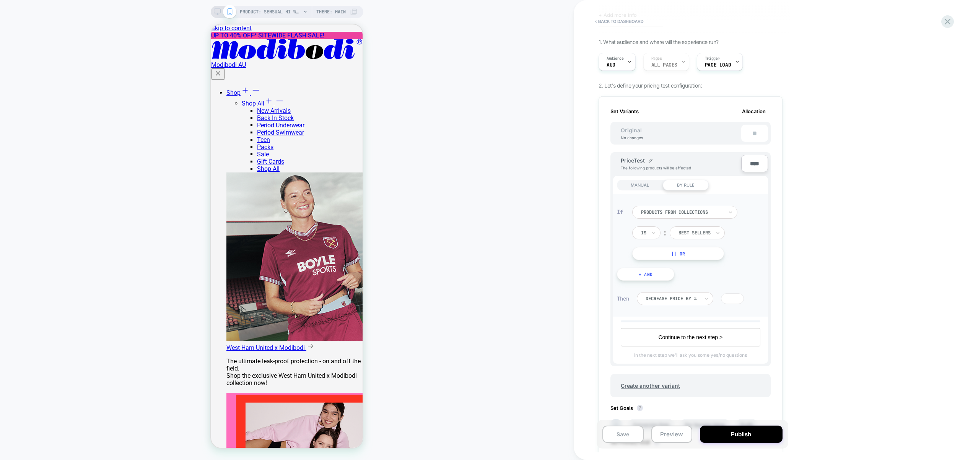
scroll to position [285, 0]
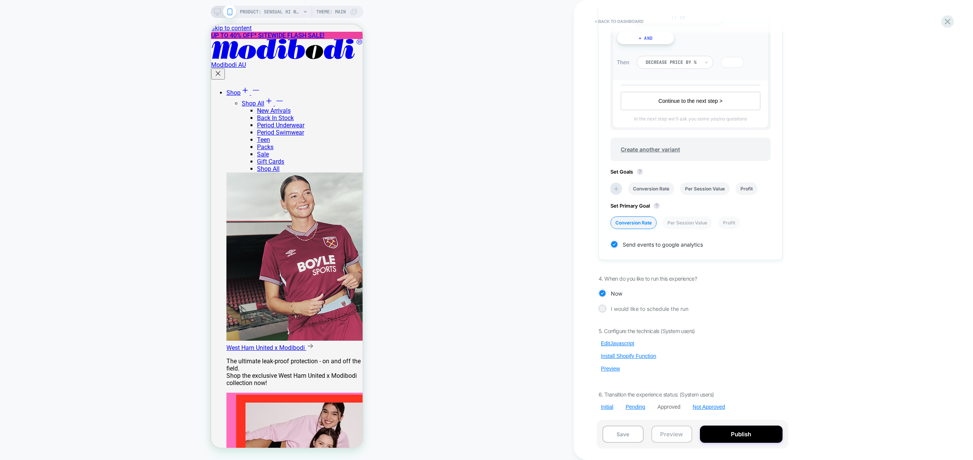
click at [677, 432] on button "Preview" at bounding box center [671, 434] width 41 height 17
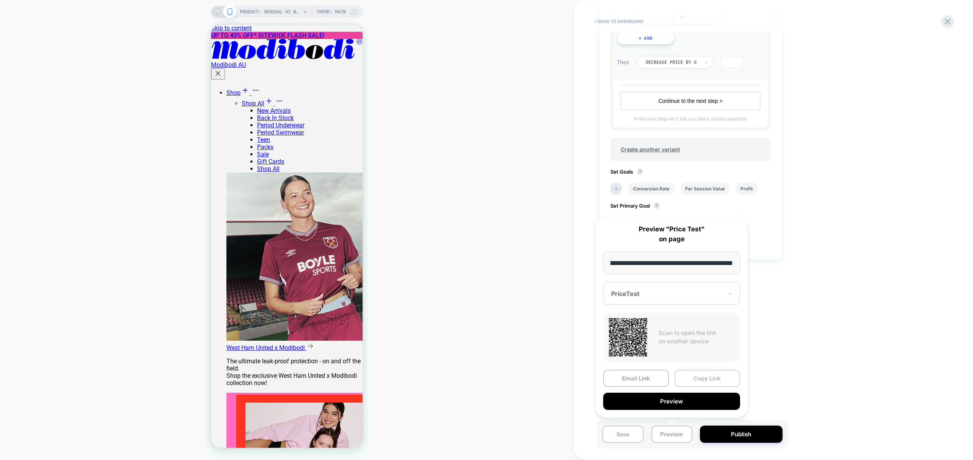
scroll to position [0, 0]
click at [701, 379] on button "Copy Link" at bounding box center [708, 378] width 66 height 17
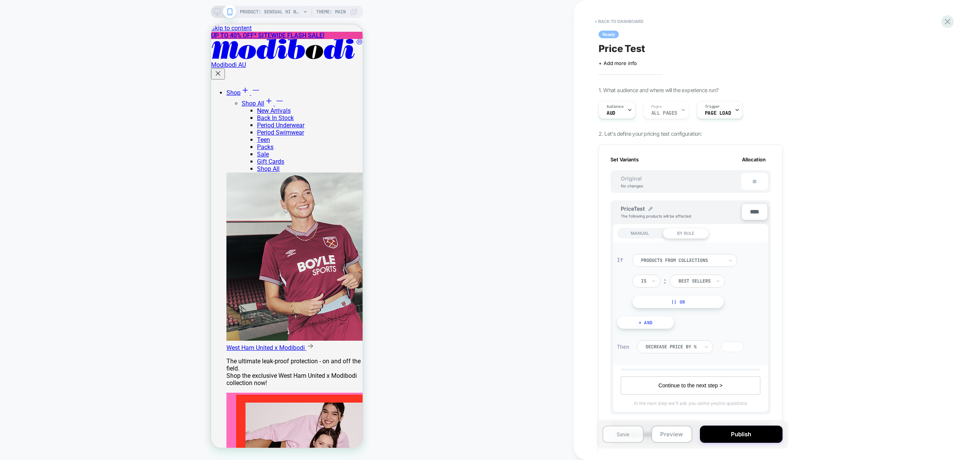
click at [617, 439] on button "Save" at bounding box center [622, 434] width 41 height 17
